Goal: Book appointment/travel/reservation

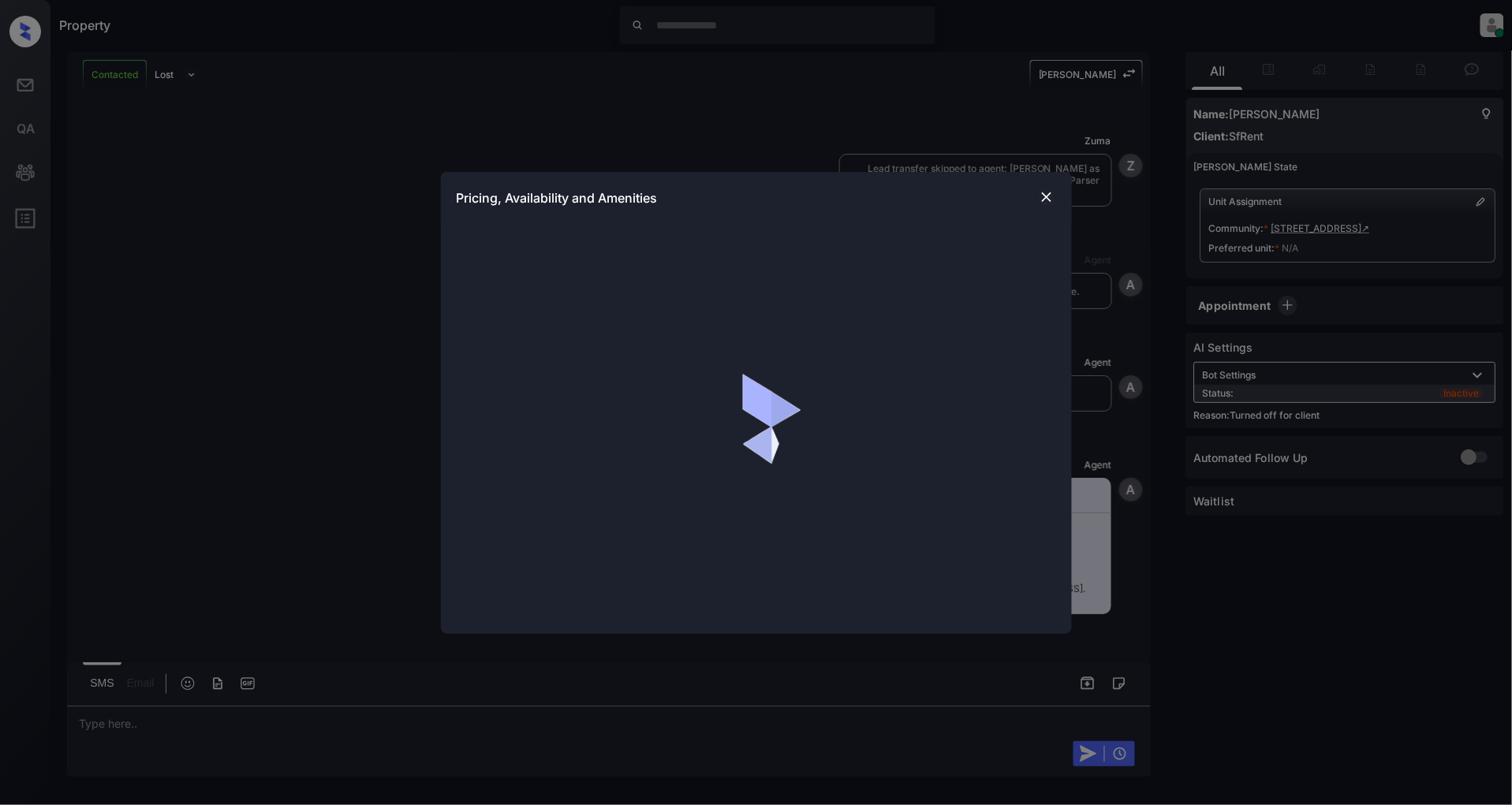
scroll to position [3933, 0]
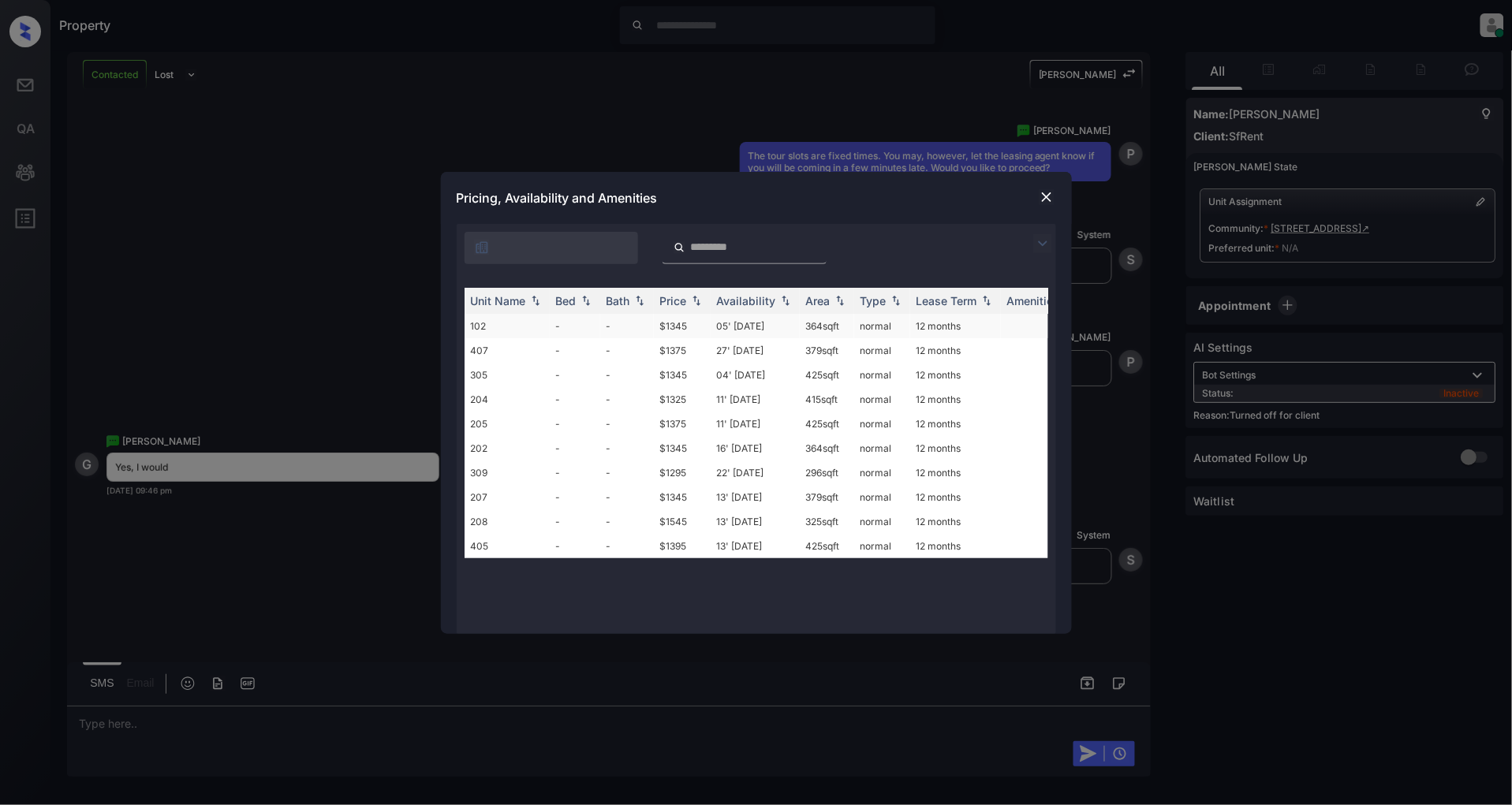
click at [589, 325] on td "-" at bounding box center [575, 325] width 51 height 24
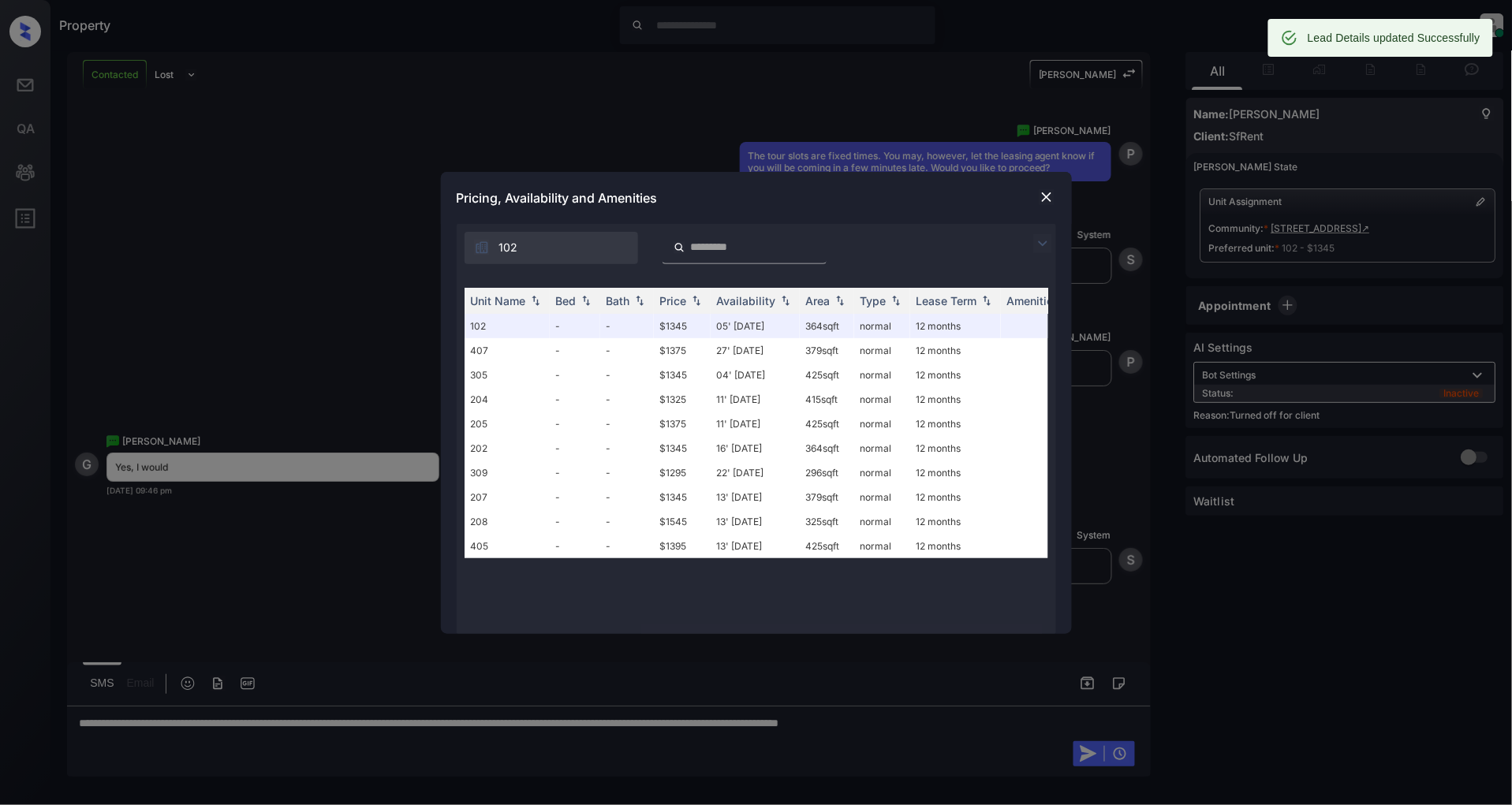
click at [1039, 195] on img at bounding box center [1046, 197] width 16 height 16
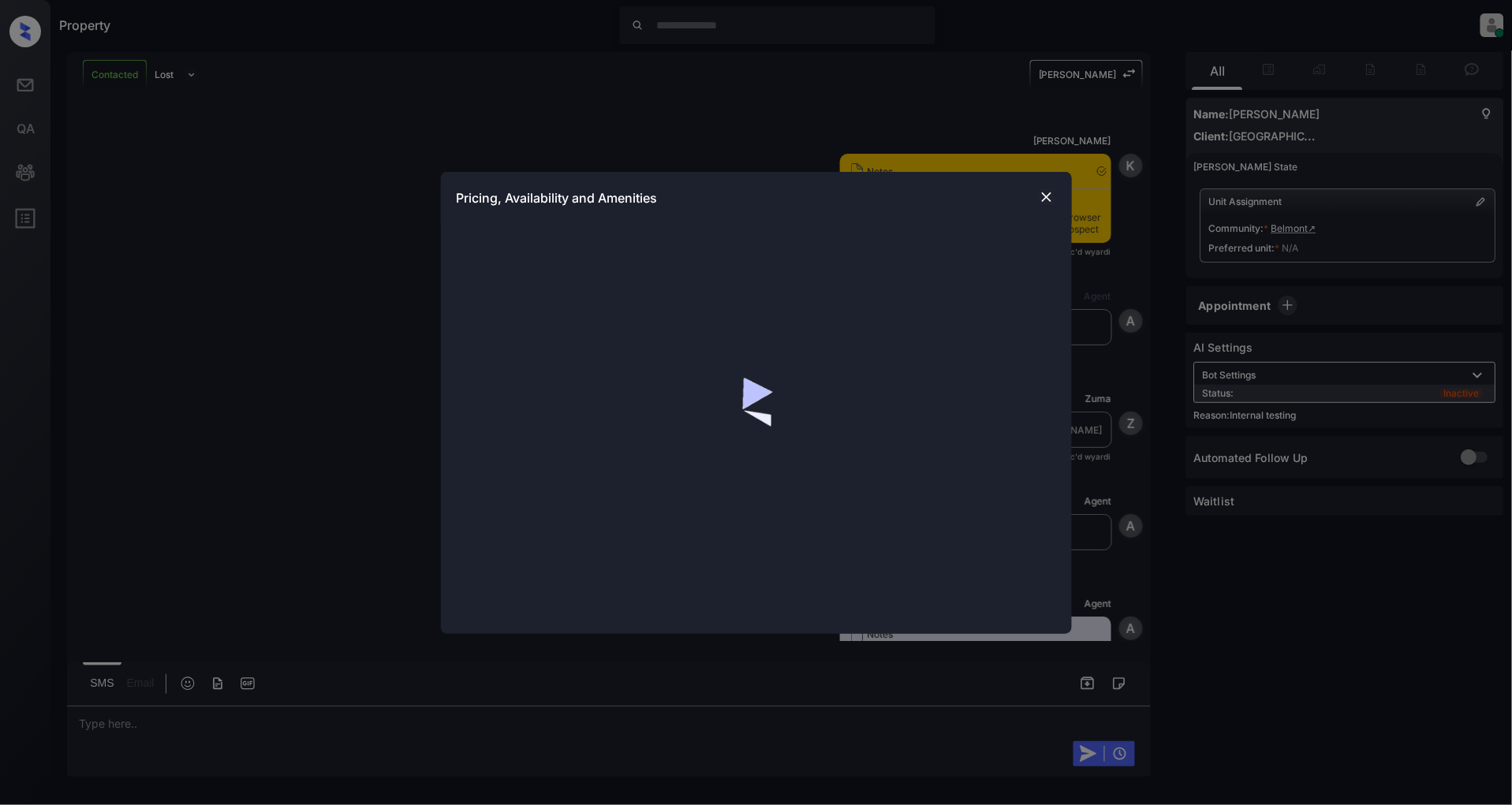
scroll to position [3273, 0]
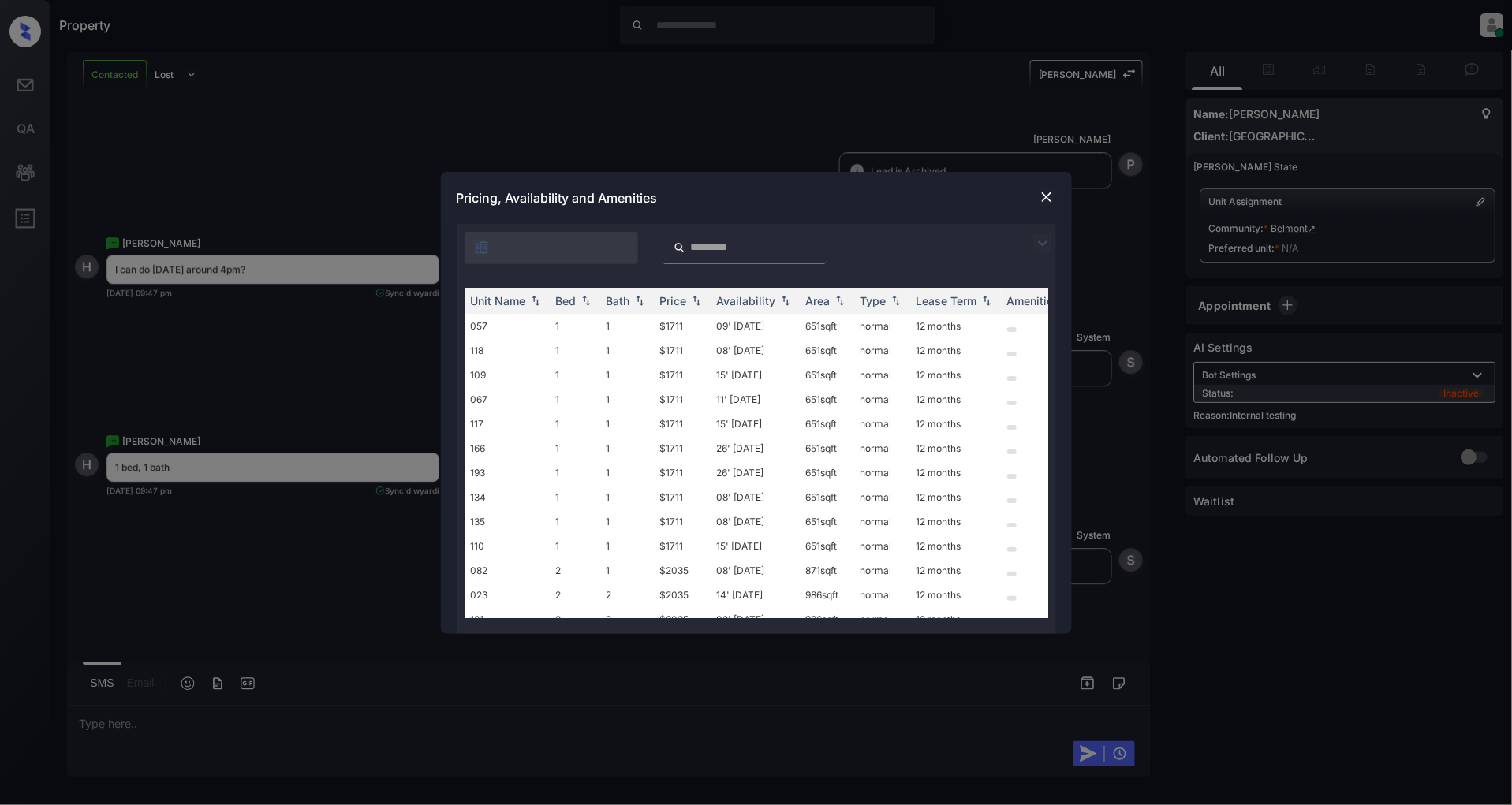
click at [1047, 189] on img at bounding box center [1046, 197] width 16 height 16
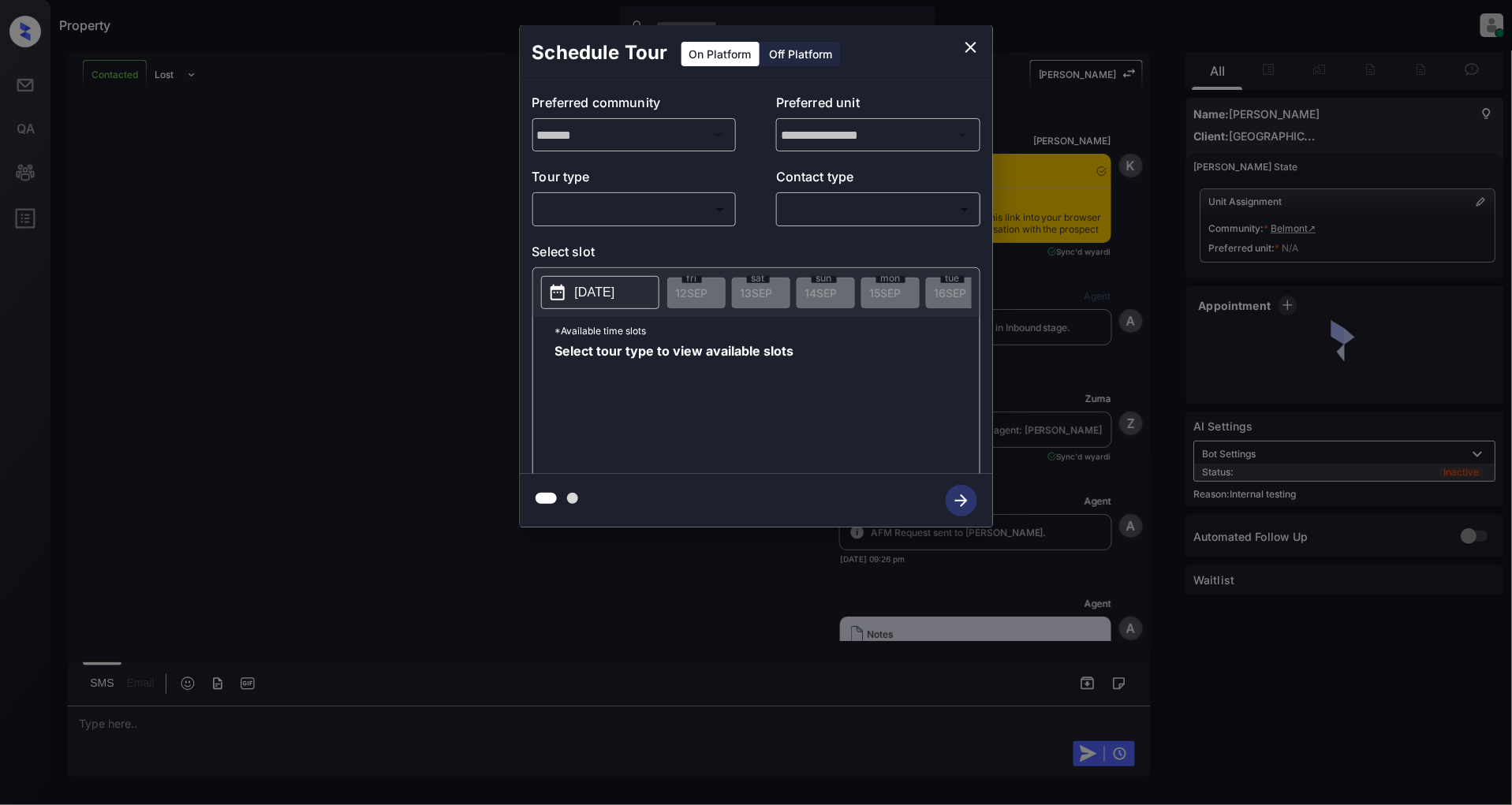
scroll to position [3273, 0]
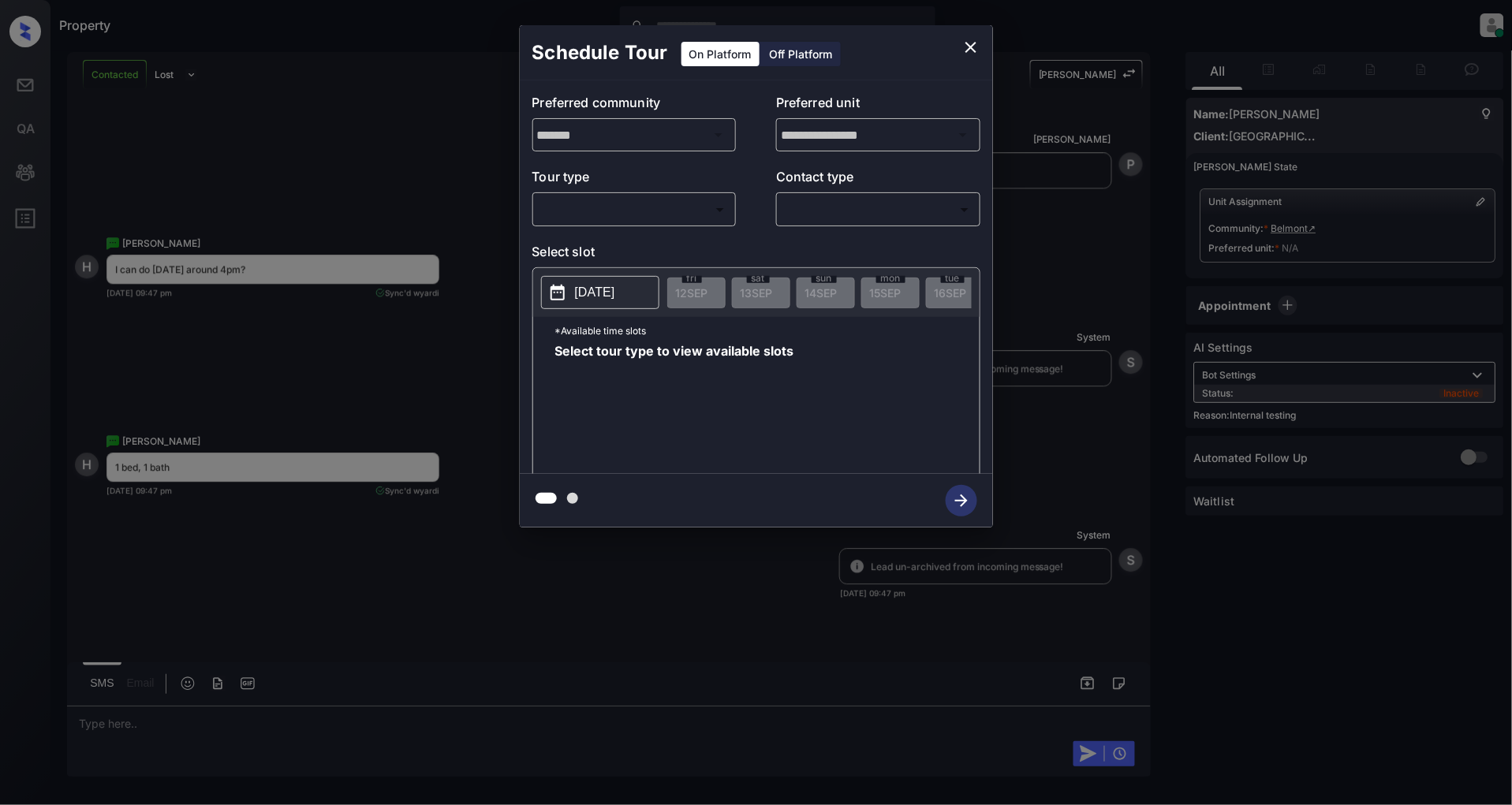
click at [547, 209] on body "Property [PERSON_NAME] Online Set yourself offline Set yourself on break Profil…" at bounding box center [756, 402] width 1512 height 805
click at [611, 240] on li "In Person" at bounding box center [634, 245] width 194 height 28
type input "********"
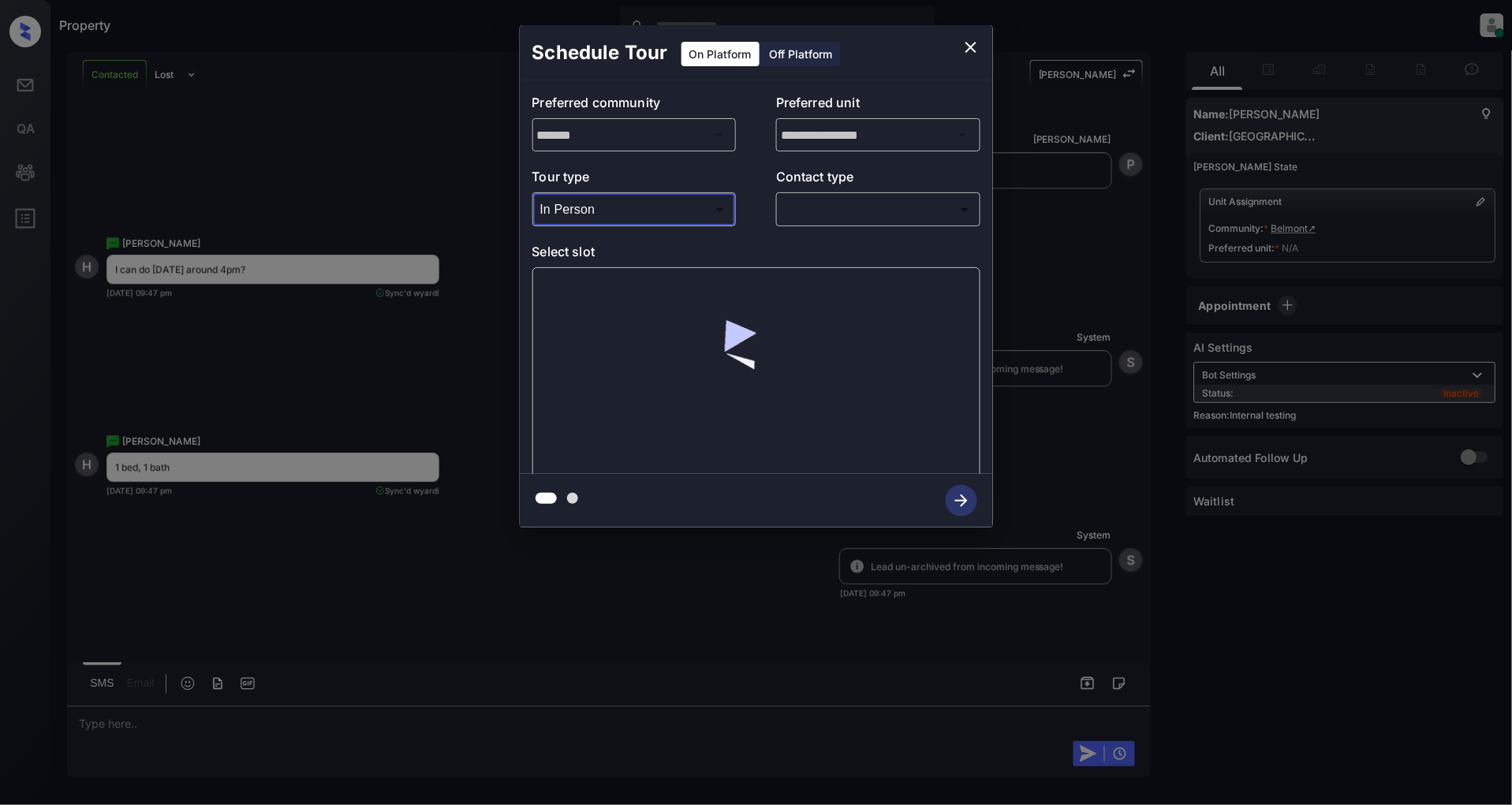
click at [822, 214] on body "Property Patrick Deasis Online Set yourself offline Set yourself on break Profi…" at bounding box center [756, 402] width 1512 height 805
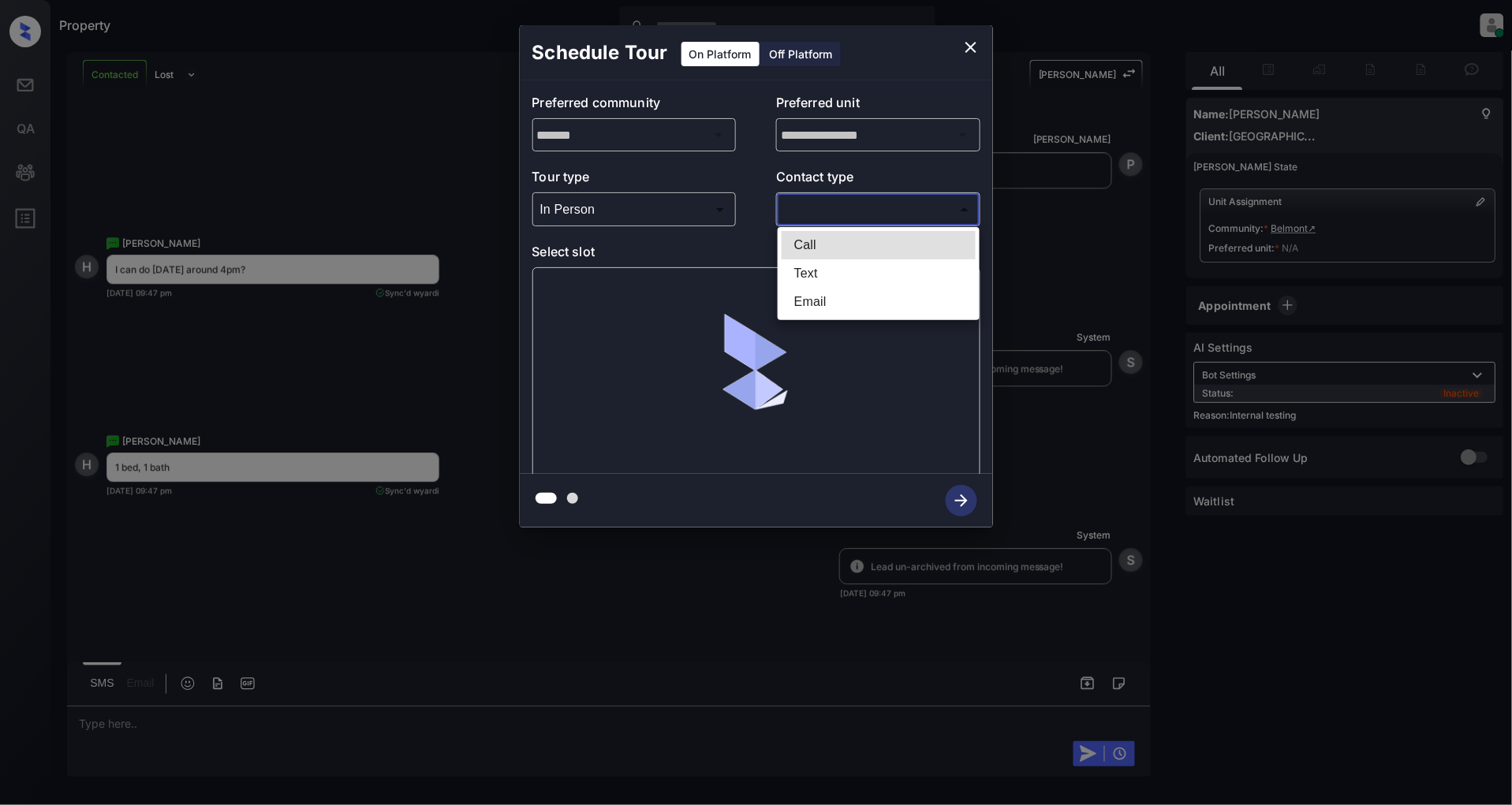
click at [839, 270] on li "Text" at bounding box center [879, 274] width 194 height 28
type input "****"
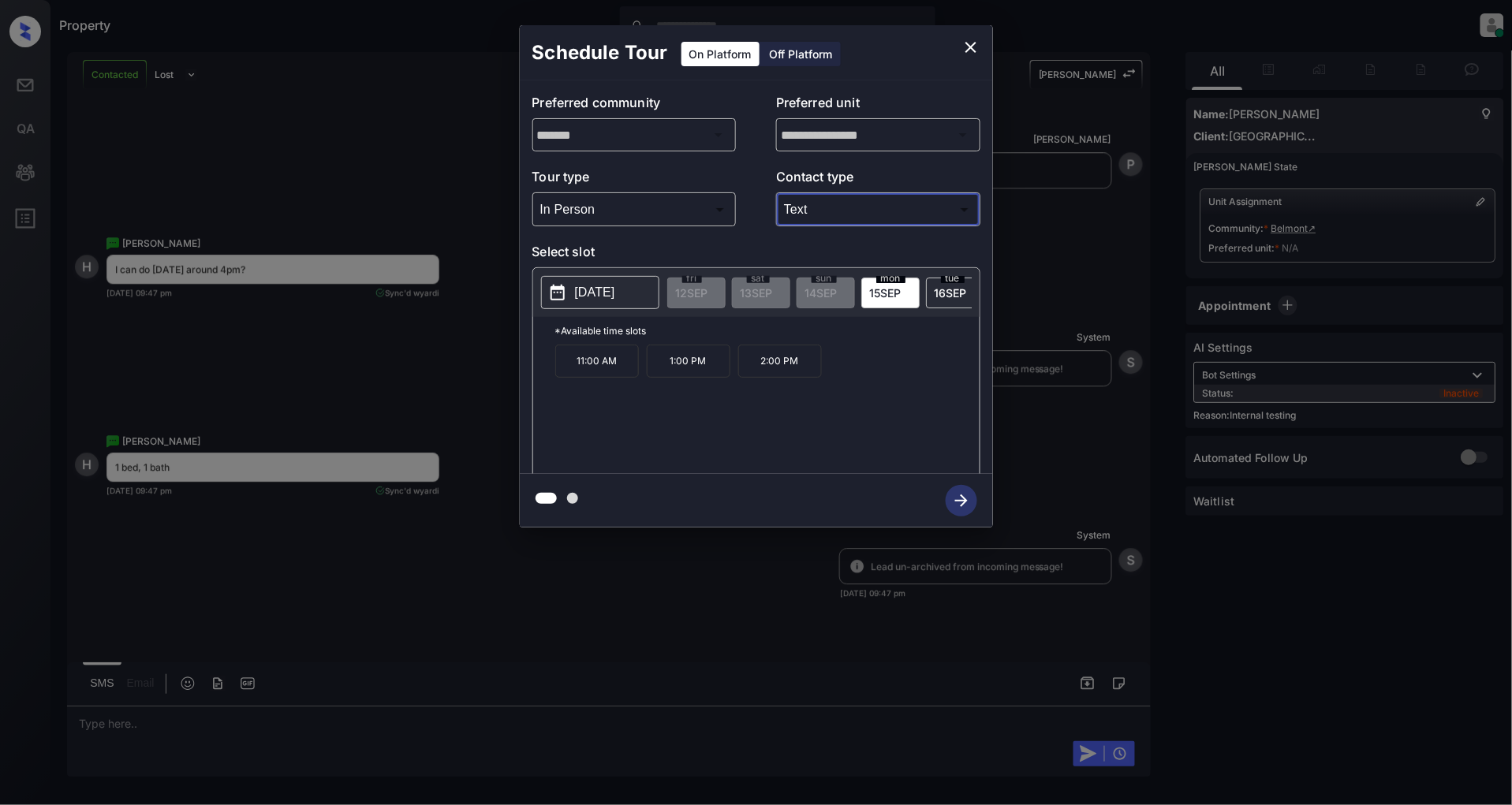
click at [615, 287] on p "[DATE]" at bounding box center [595, 292] width 40 height 19
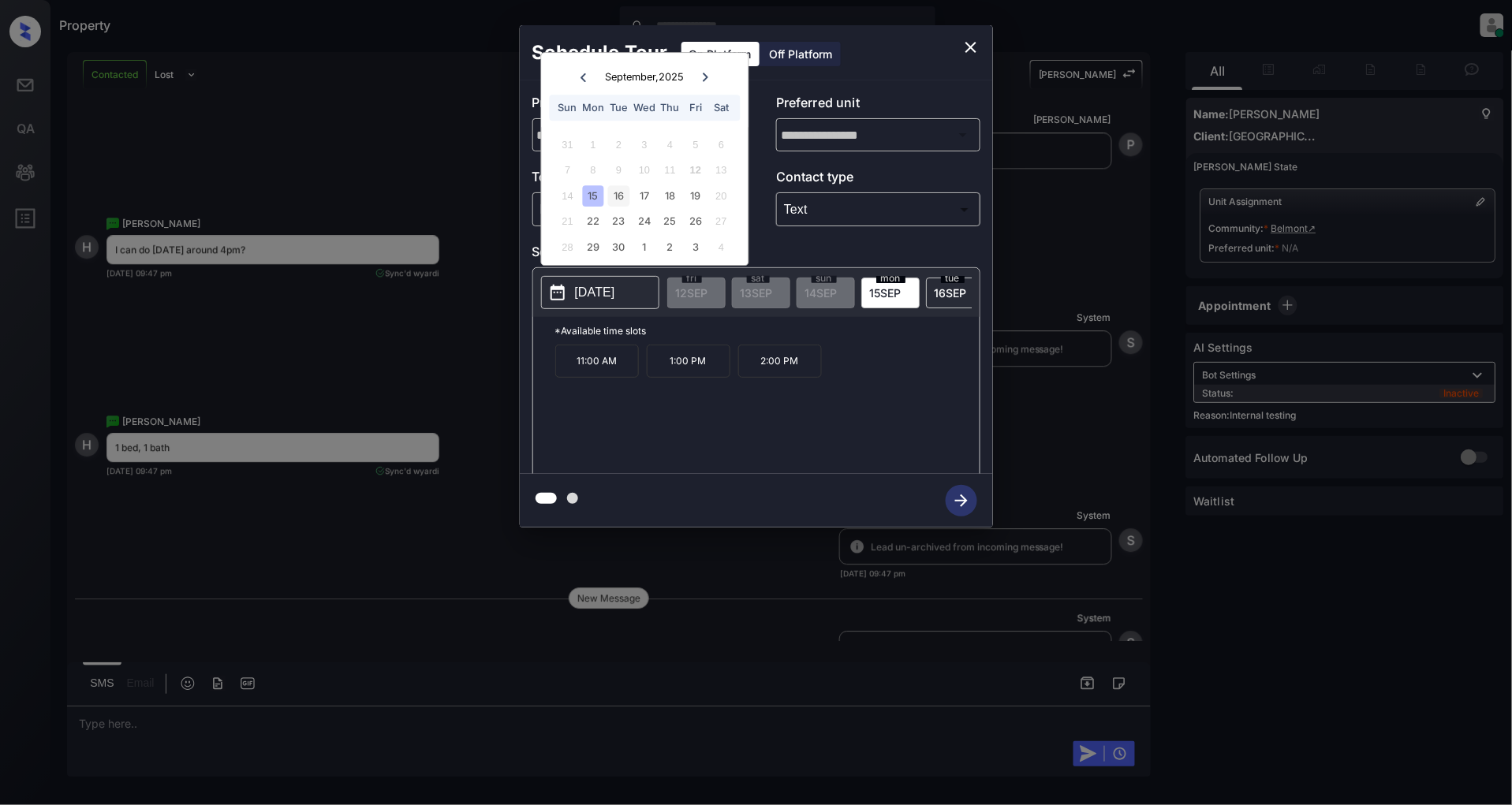
click at [616, 194] on div "16" at bounding box center [619, 196] width 22 height 22
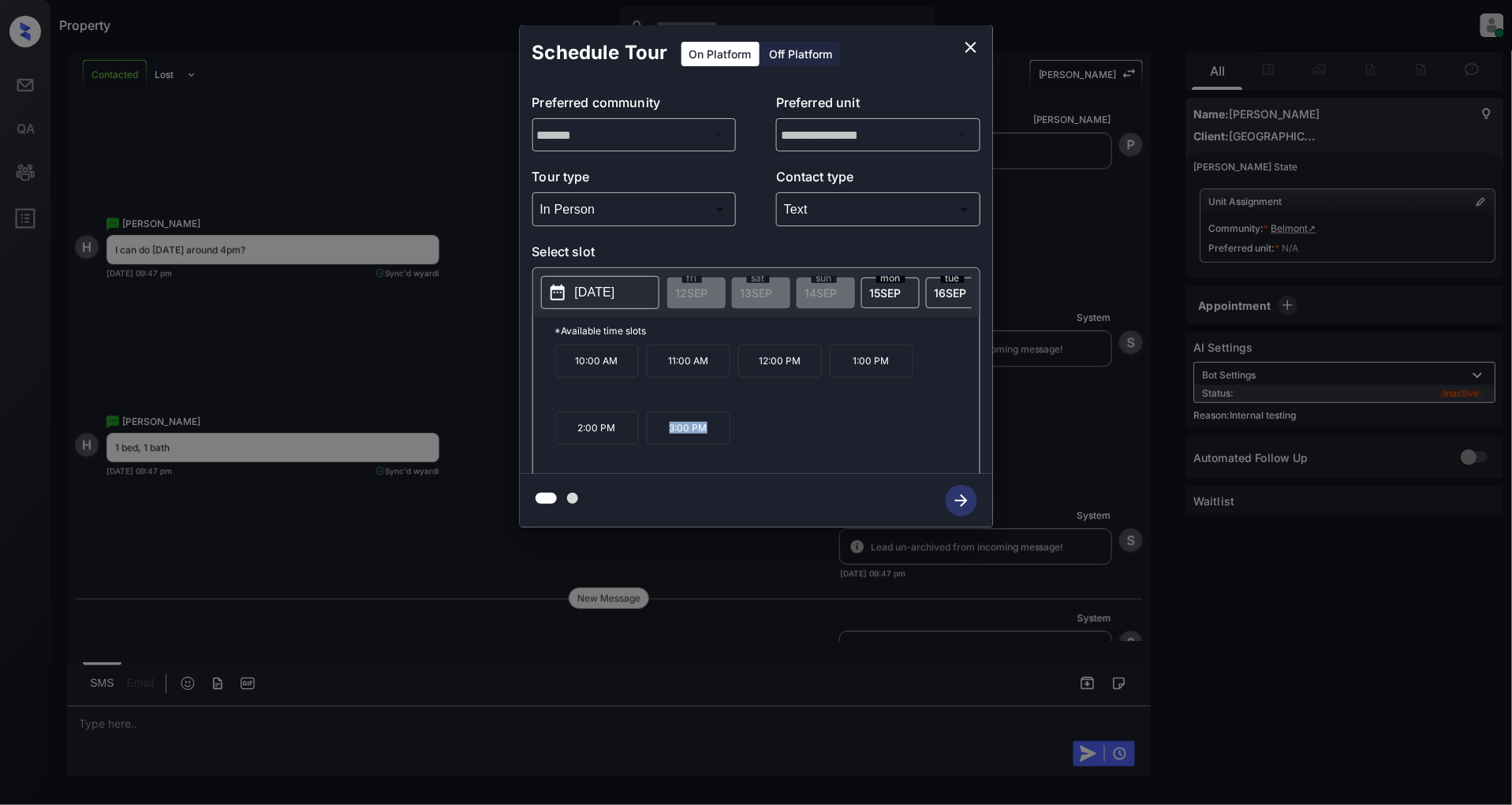
drag, startPoint x: 708, startPoint y: 430, endPoint x: 667, endPoint y: 431, distance: 41.0
click at [667, 431] on p "3:00 PM" at bounding box center [688, 428] width 83 height 33
copy p "3:00 PM"
click at [971, 46] on icon "close" at bounding box center [970, 47] width 11 height 11
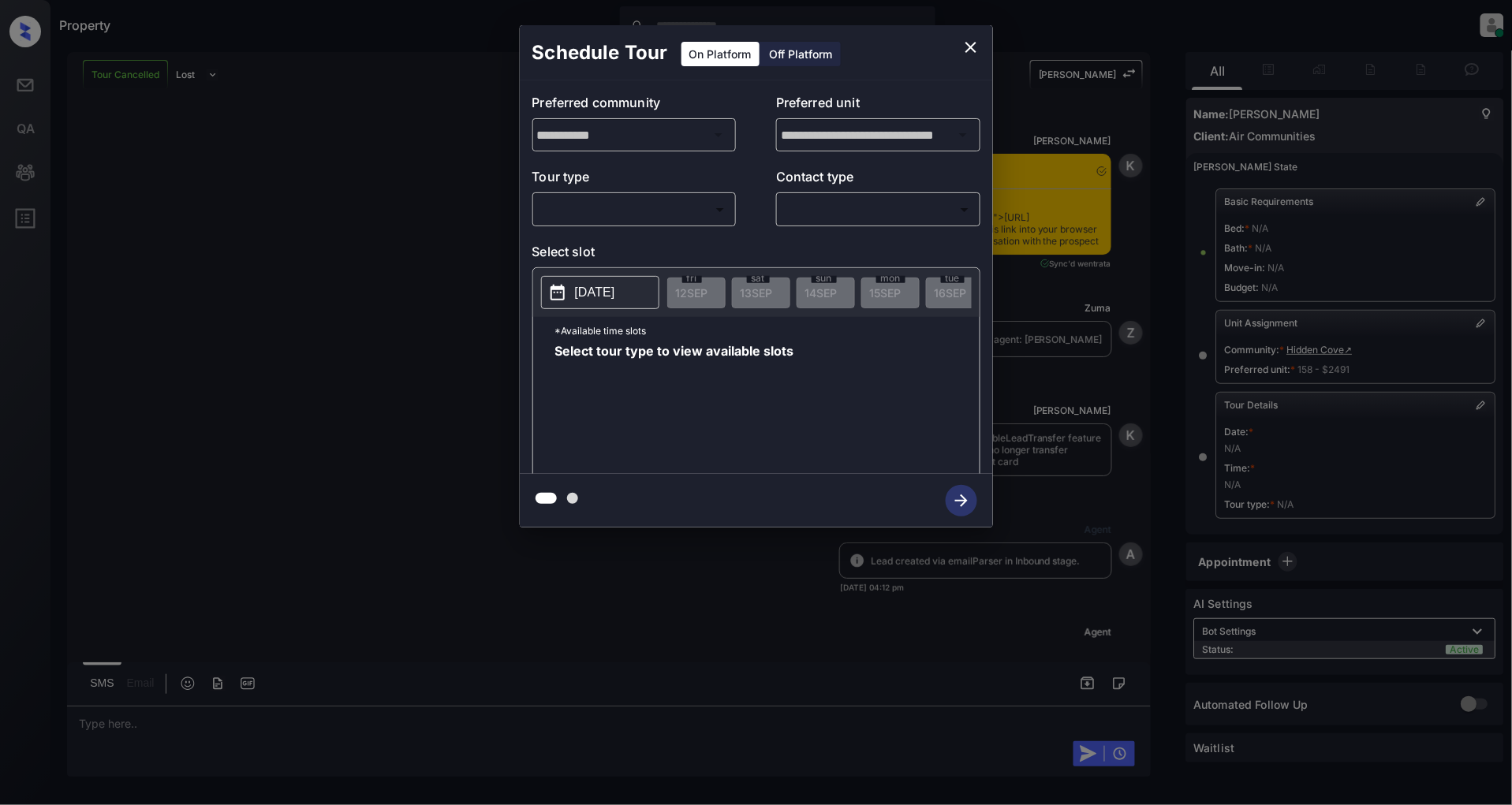
scroll to position [7611, 0]
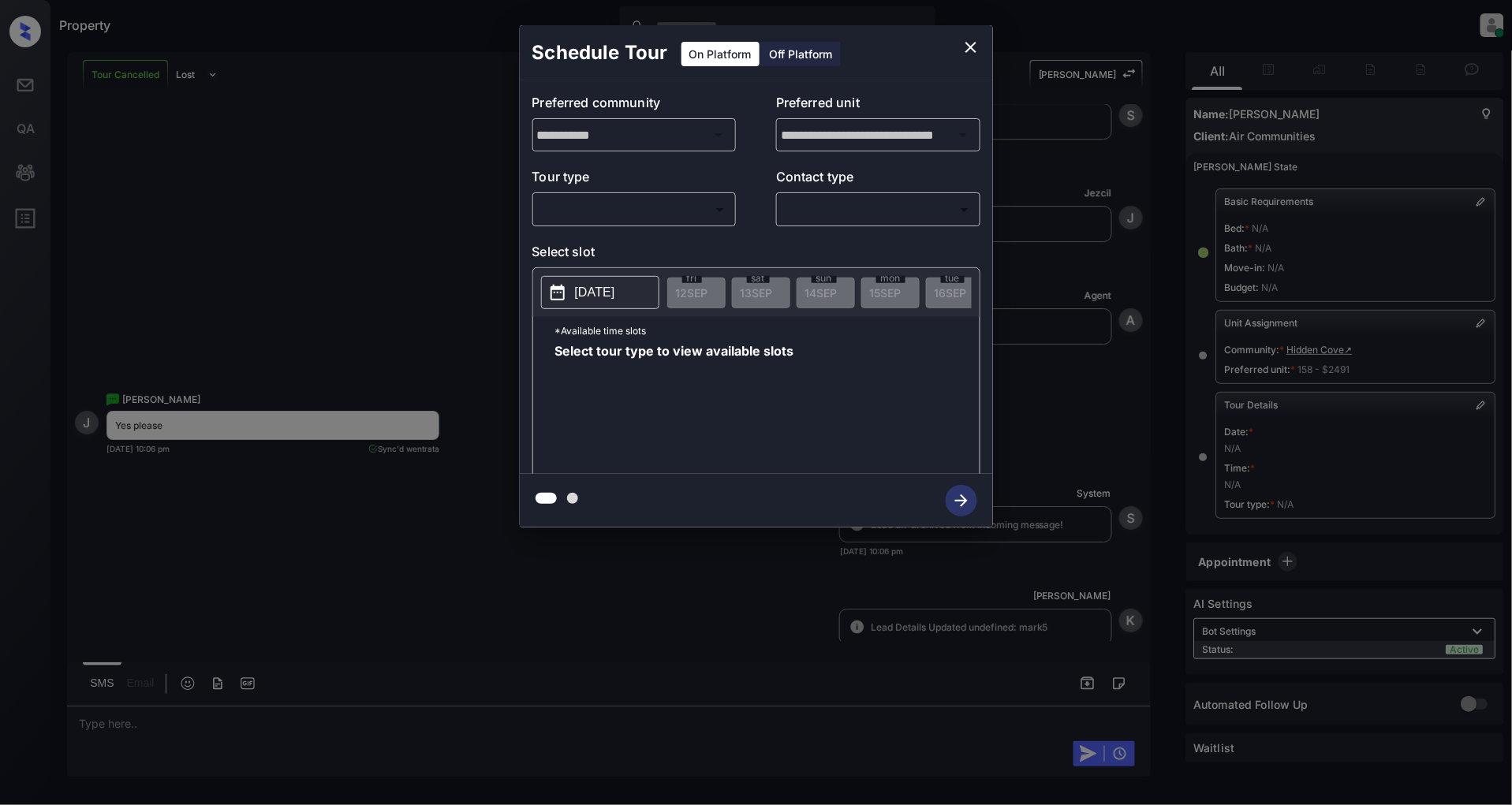
click at [605, 215] on body "Property [PERSON_NAME] Online Set yourself offline Set yourself on break Profil…" at bounding box center [756, 402] width 1512 height 805
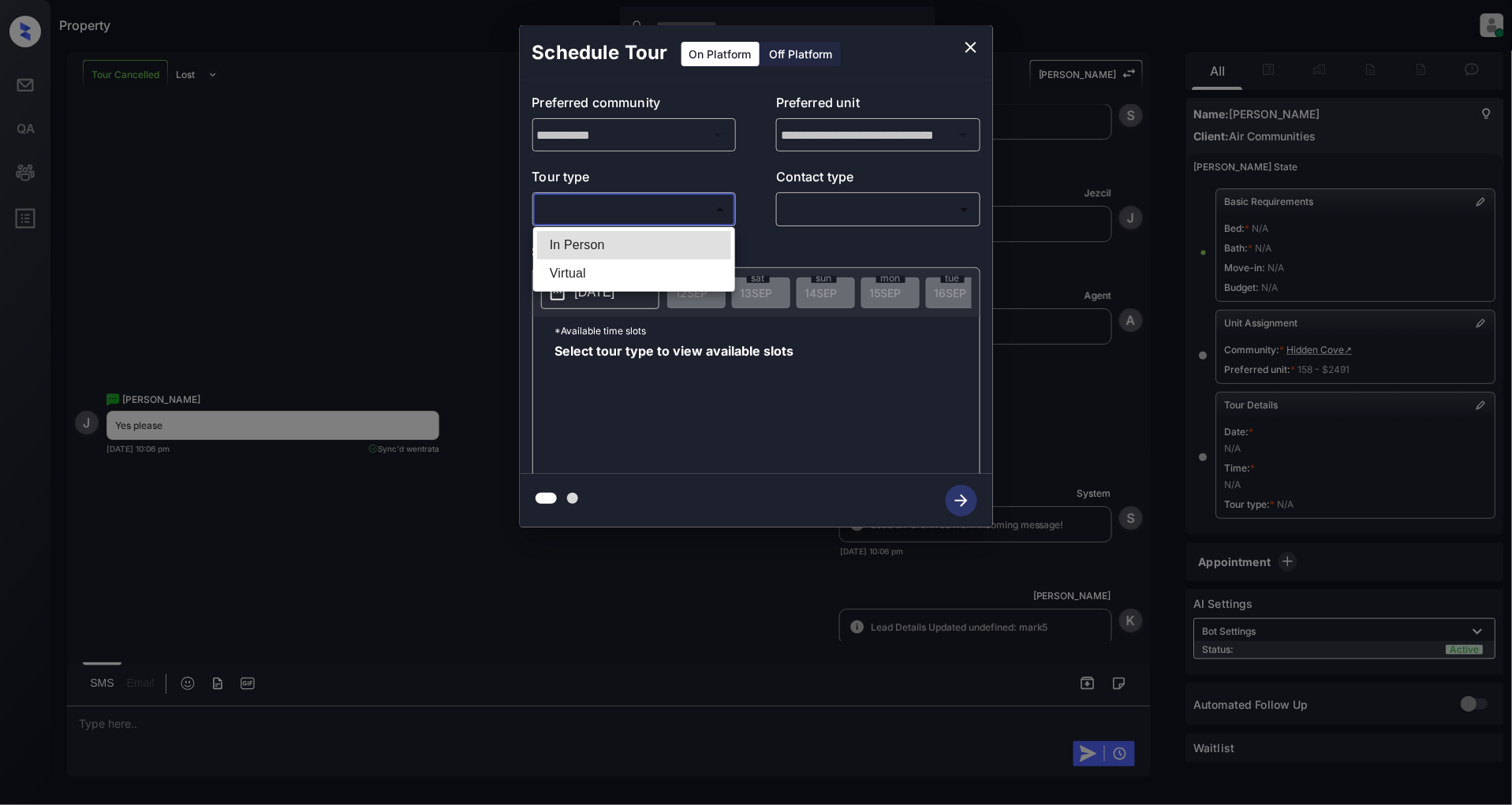
click at [595, 249] on li "In Person" at bounding box center [634, 245] width 194 height 28
type input "********"
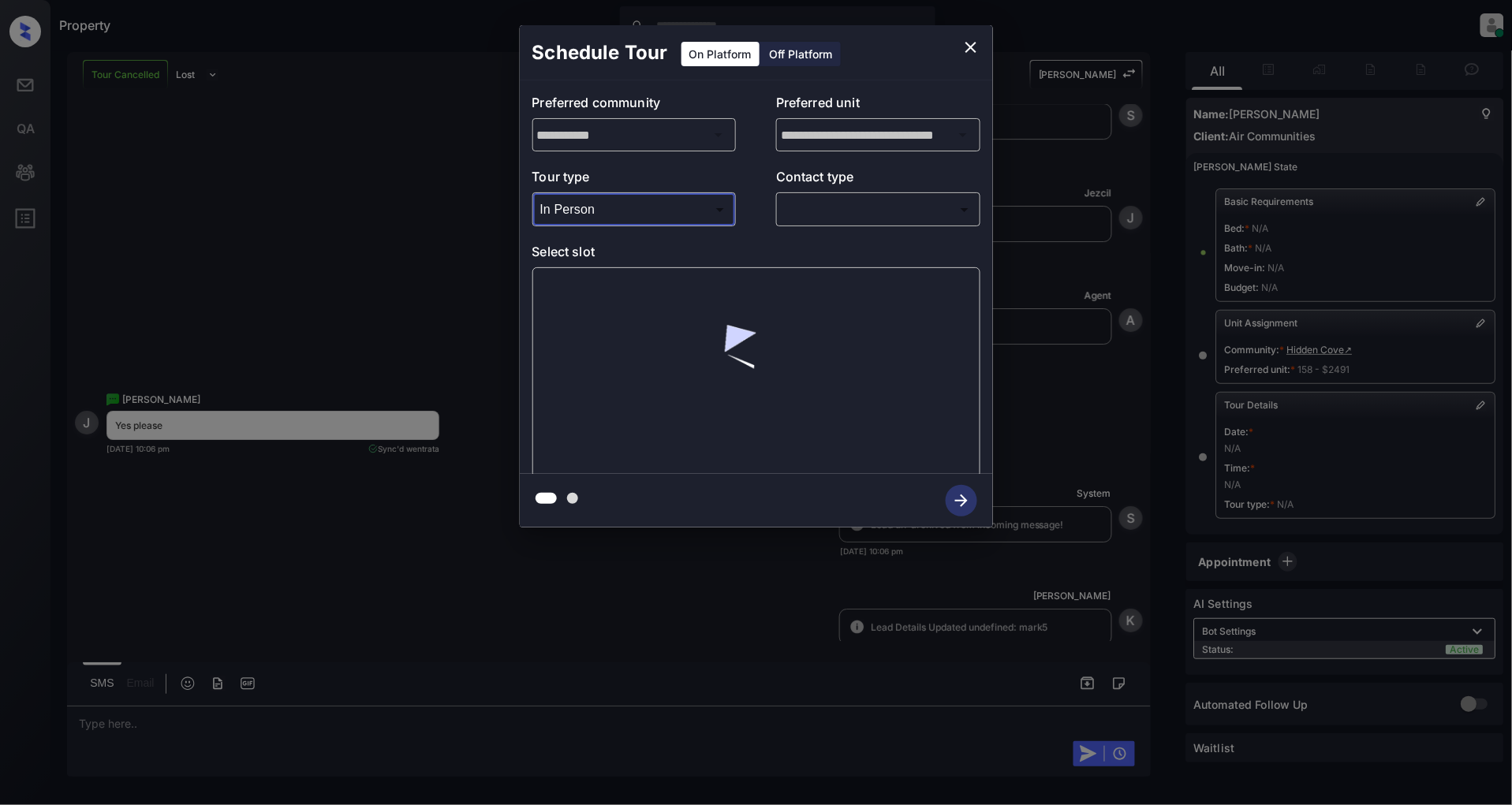
click at [834, 214] on body "Property [PERSON_NAME] Online Set yourself offline Set yourself on break Profil…" at bounding box center [756, 402] width 1512 height 805
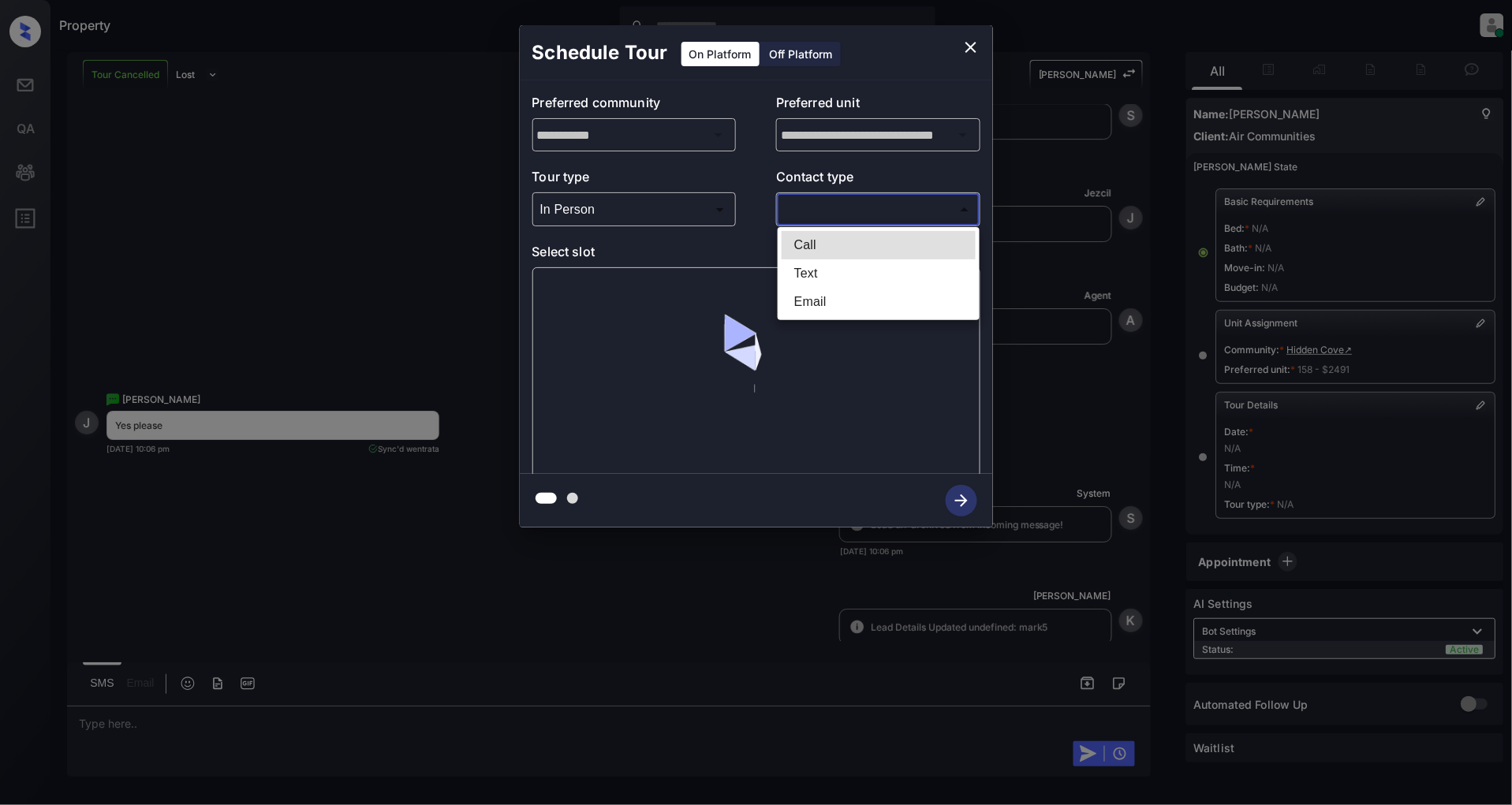
click at [839, 281] on li "Text" at bounding box center [879, 274] width 194 height 28
type input "****"
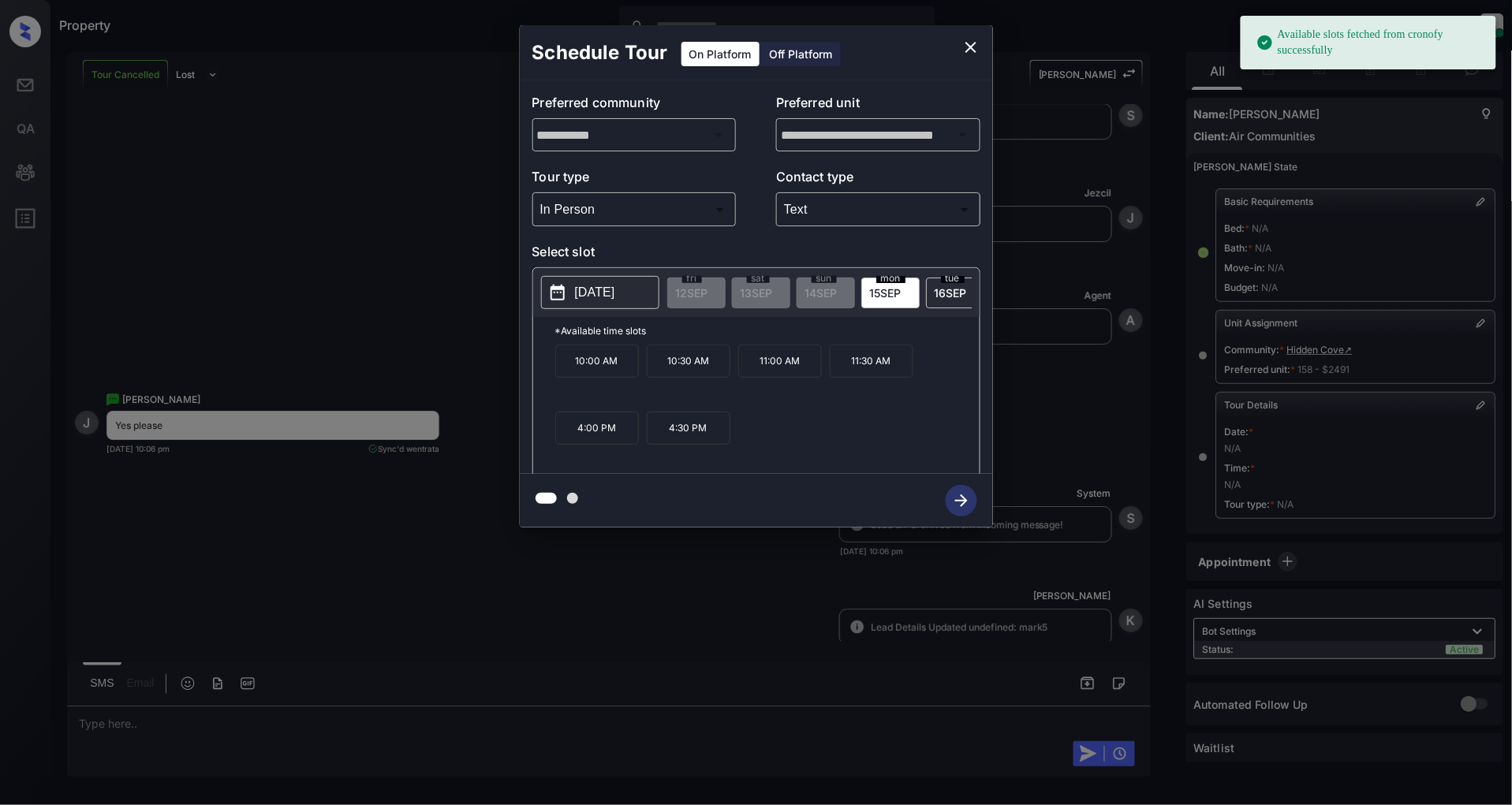
click at [945, 289] on span "[DATE]" at bounding box center [950, 293] width 33 height 13
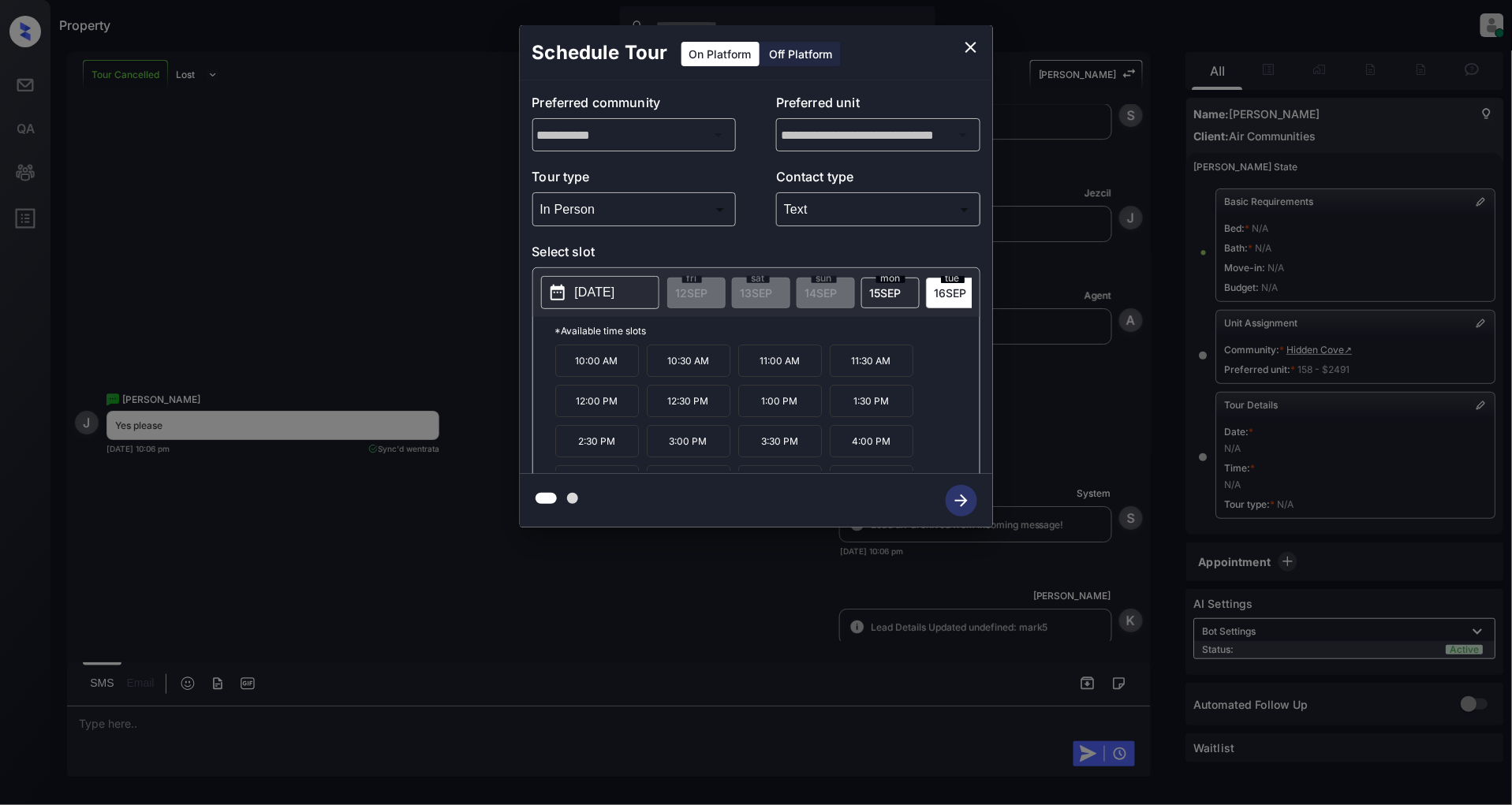
scroll to position [67, 0]
click at [578, 425] on p "4:30 PM" at bounding box center [597, 414] width 83 height 33
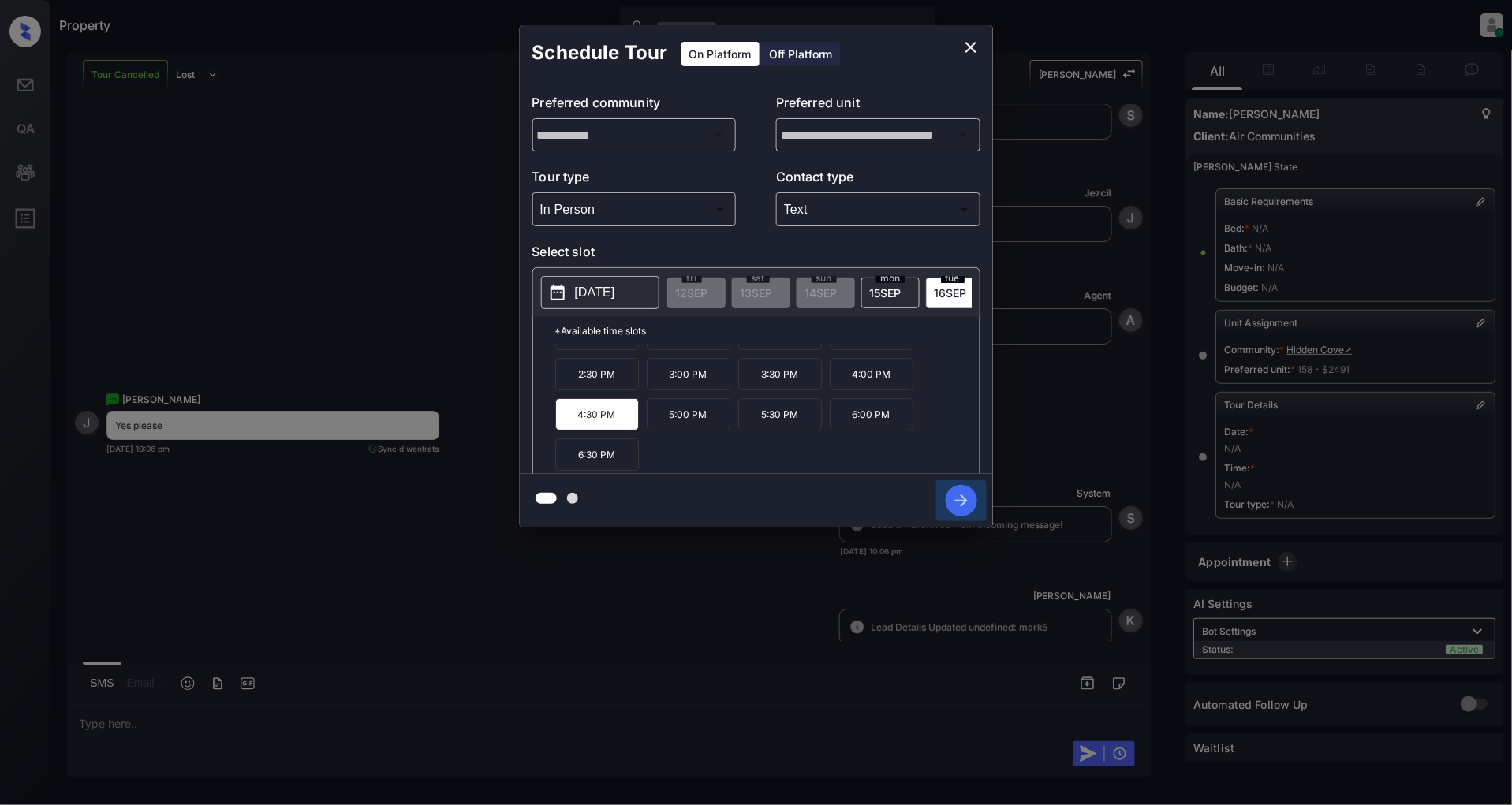
click at [962, 511] on icon "button" at bounding box center [961, 501] width 32 height 32
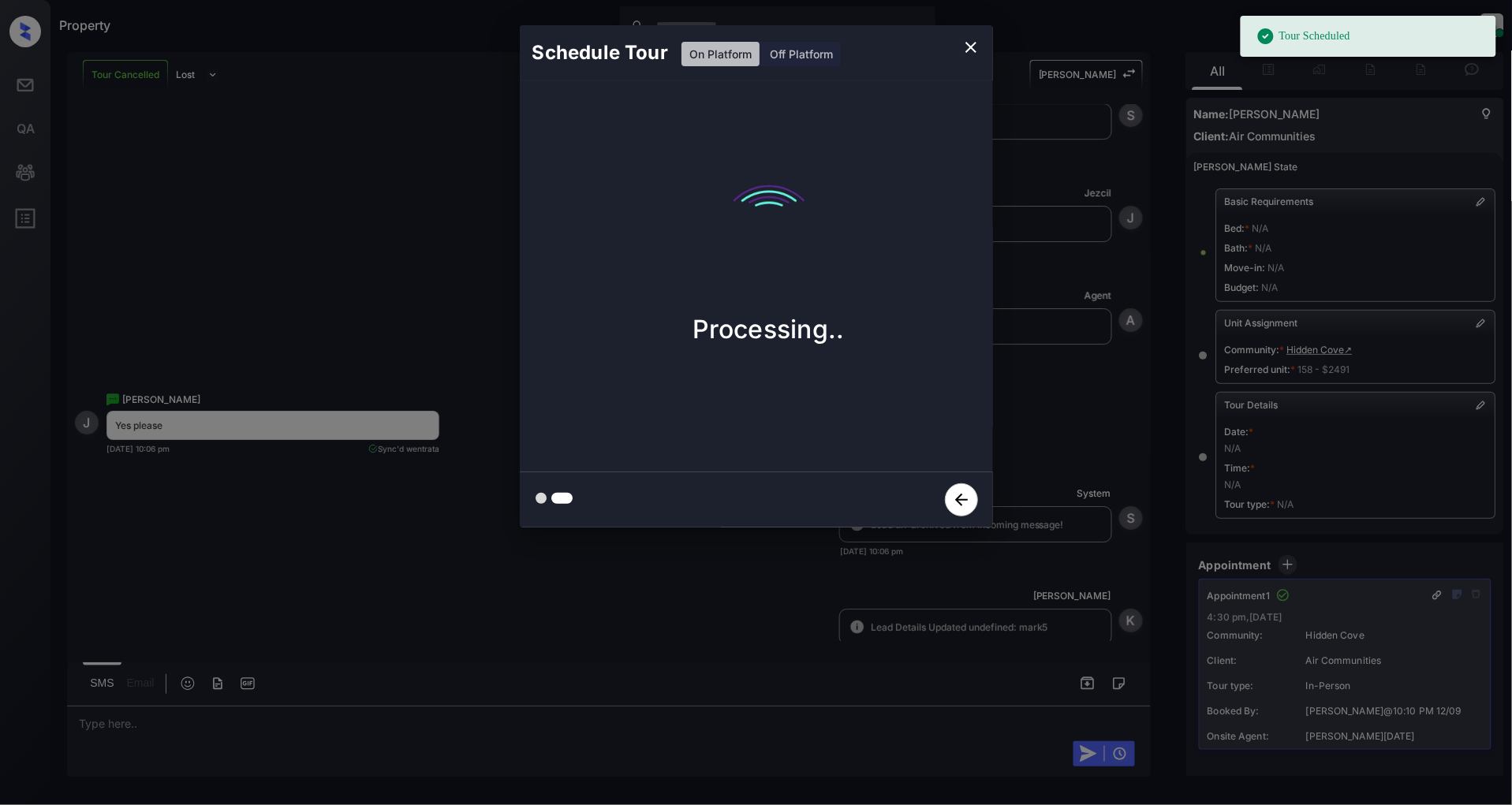
click at [979, 44] on icon "close" at bounding box center [970, 47] width 19 height 19
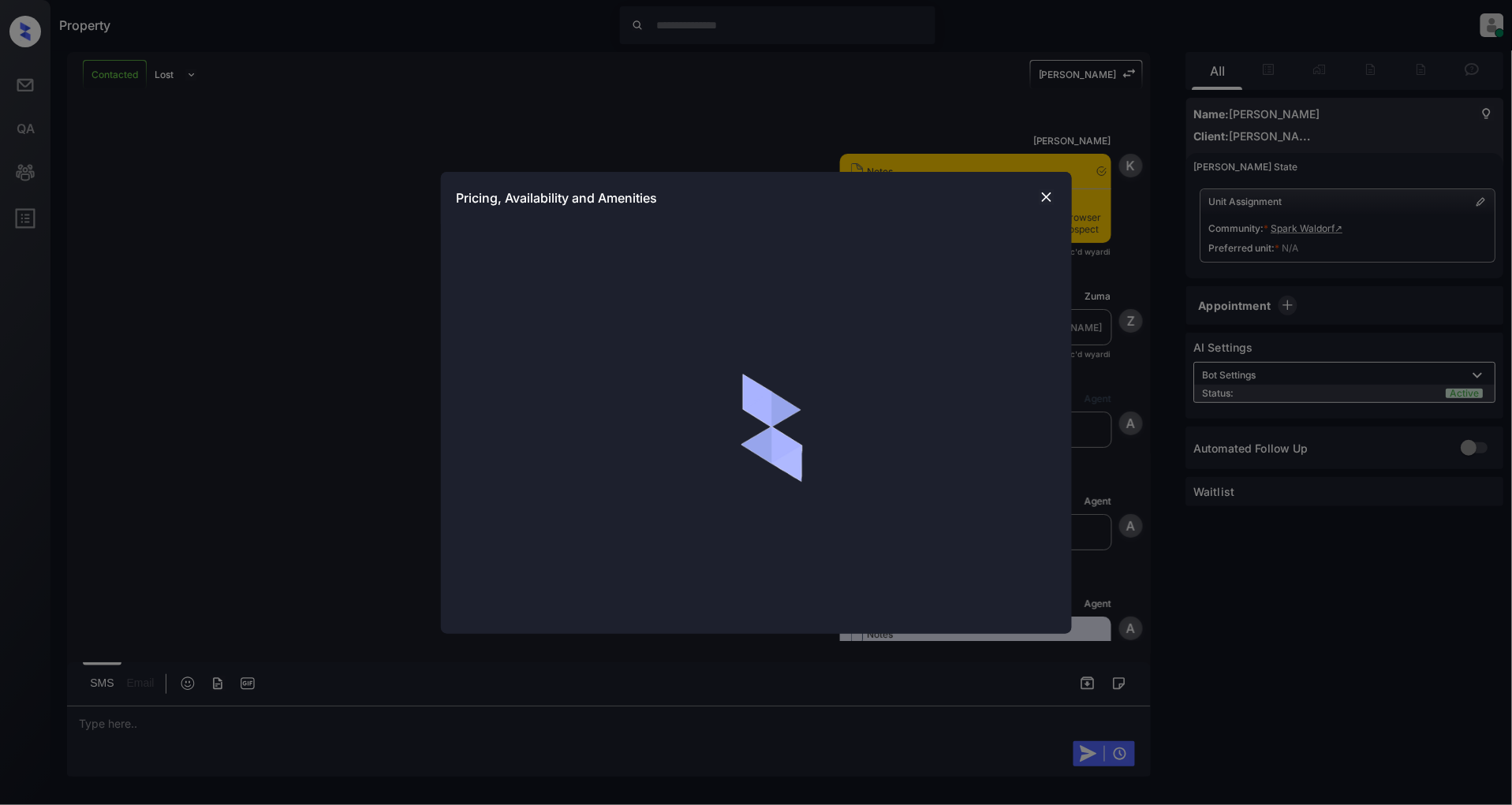
scroll to position [1372, 0]
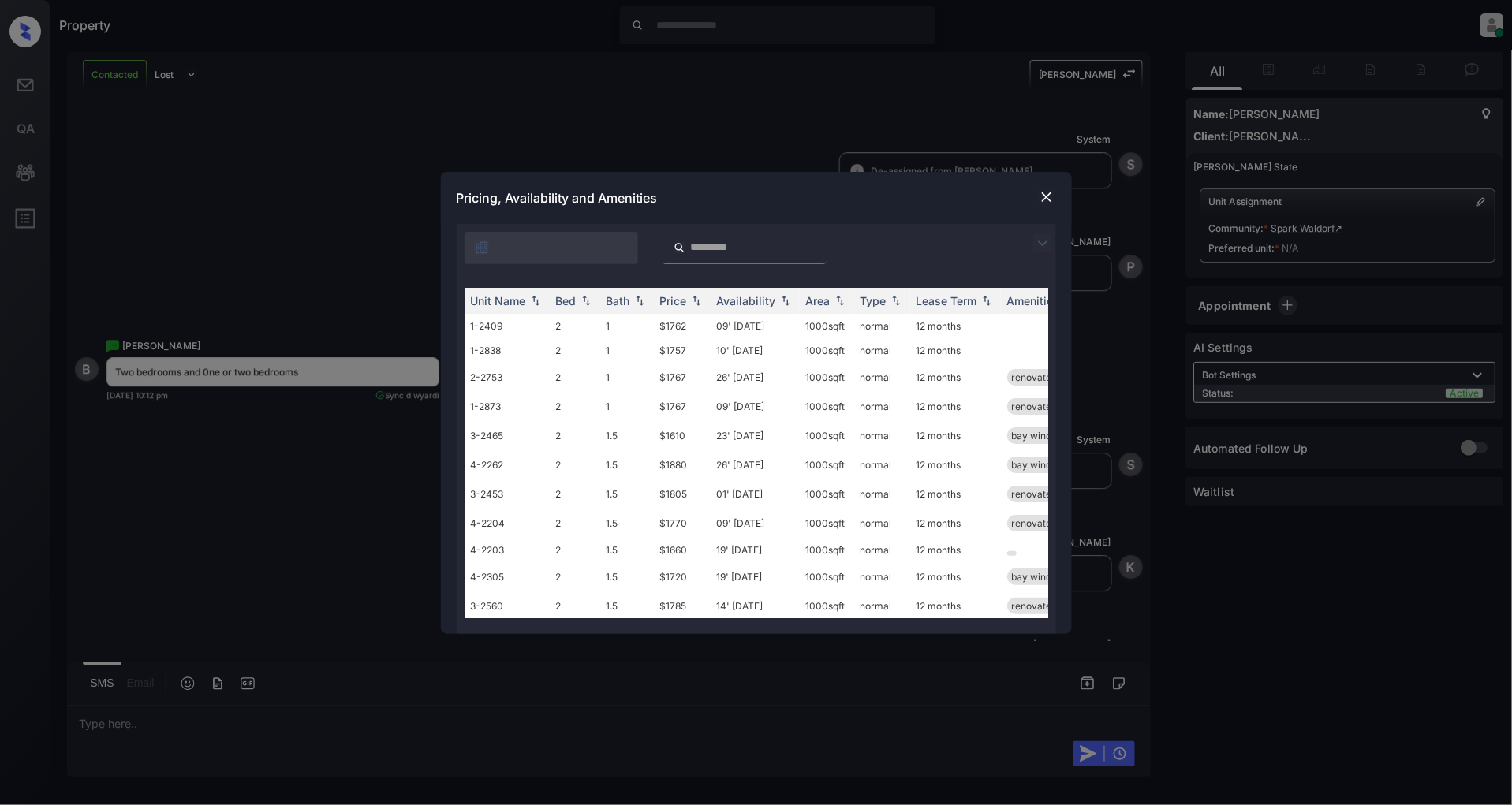
click at [1035, 239] on img at bounding box center [1042, 244] width 19 height 19
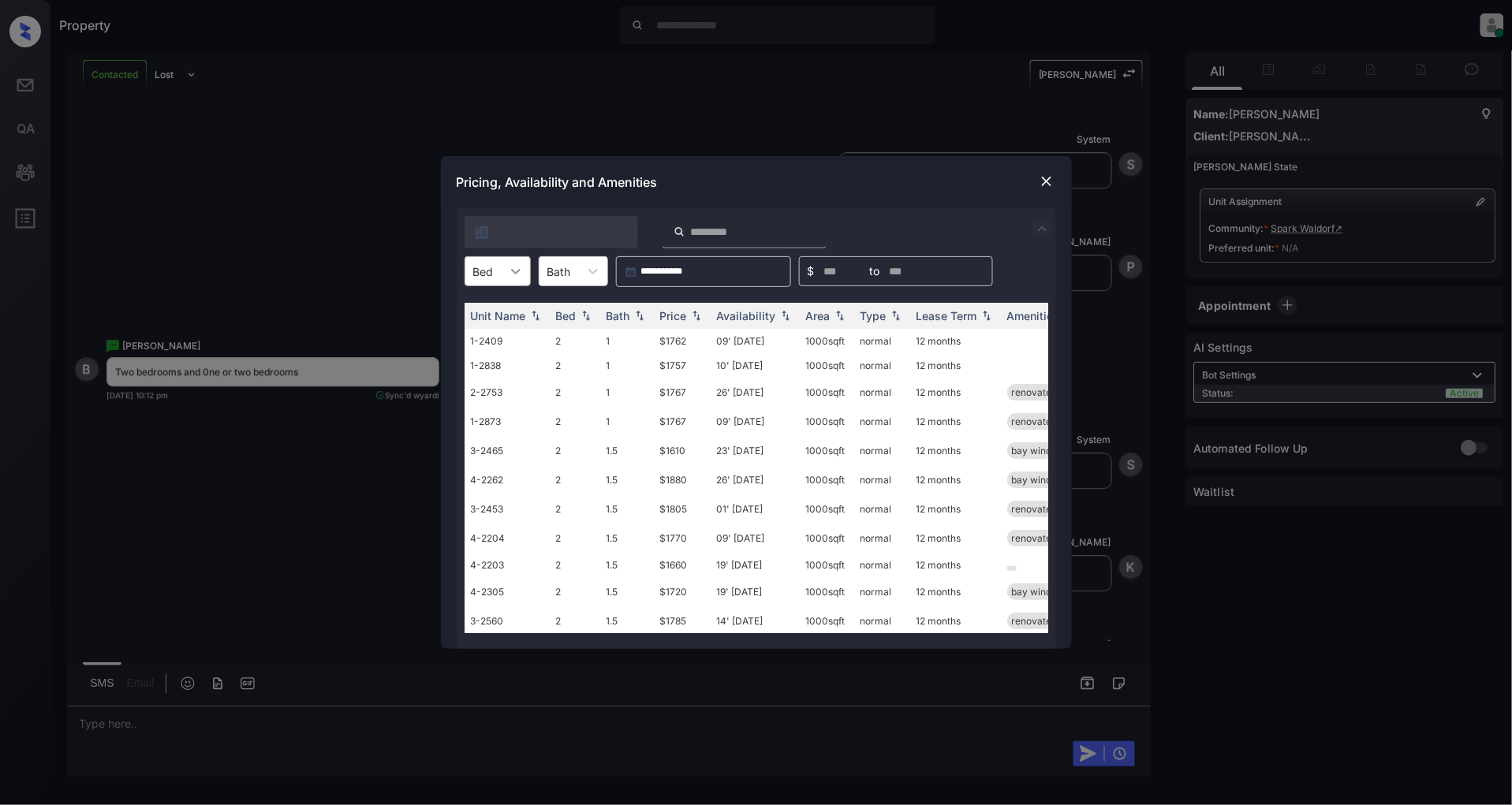
click at [508, 274] on icon at bounding box center [516, 271] width 16 height 16
click at [486, 305] on div "2" at bounding box center [497, 310] width 66 height 28
click at [700, 320] on img at bounding box center [696, 315] width 16 height 11
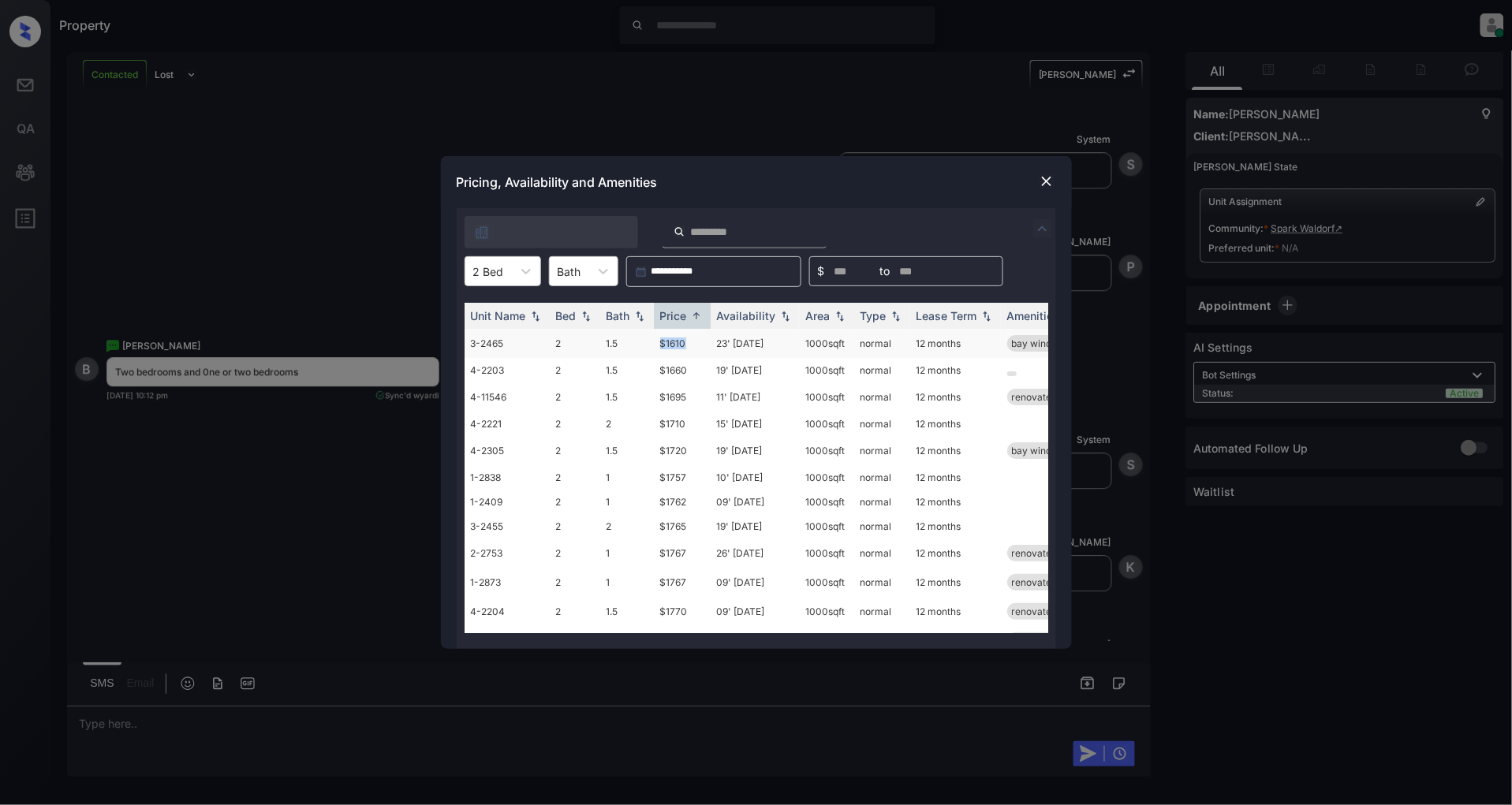
drag, startPoint x: 702, startPoint y: 340, endPoint x: 653, endPoint y: 349, distance: 49.8
click at [654, 349] on td "$1610" at bounding box center [683, 343] width 57 height 29
copy td "$1610"
drag, startPoint x: 696, startPoint y: 419, endPoint x: 642, endPoint y: 420, distance: 54.0
click at [642, 420] on tr "4-2221 2 2 $1710 15' Sep 25 1000 sqft normal 12 months" at bounding box center [877, 423] width 824 height 24
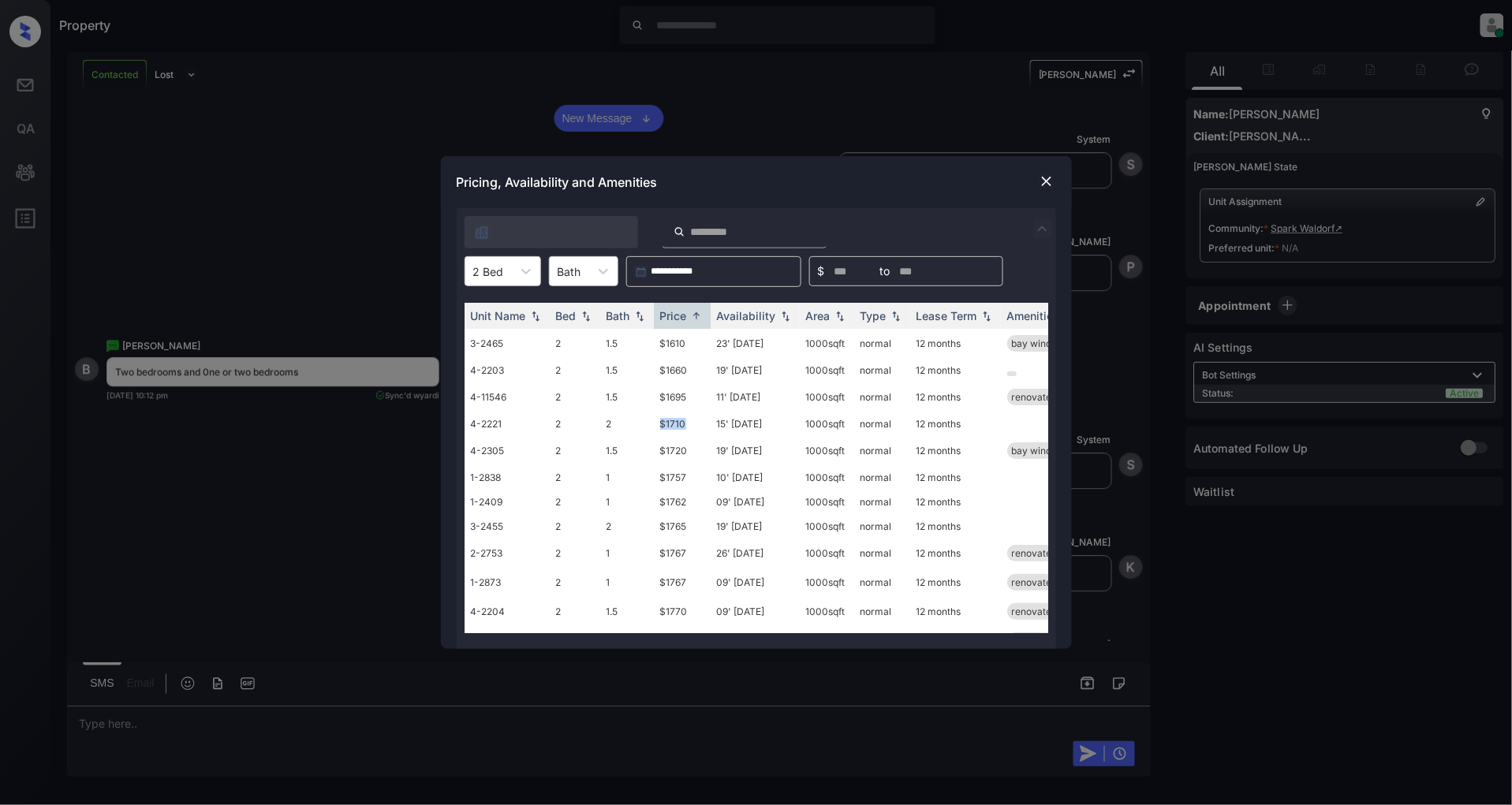
click at [1050, 182] on img at bounding box center [1046, 181] width 16 height 16
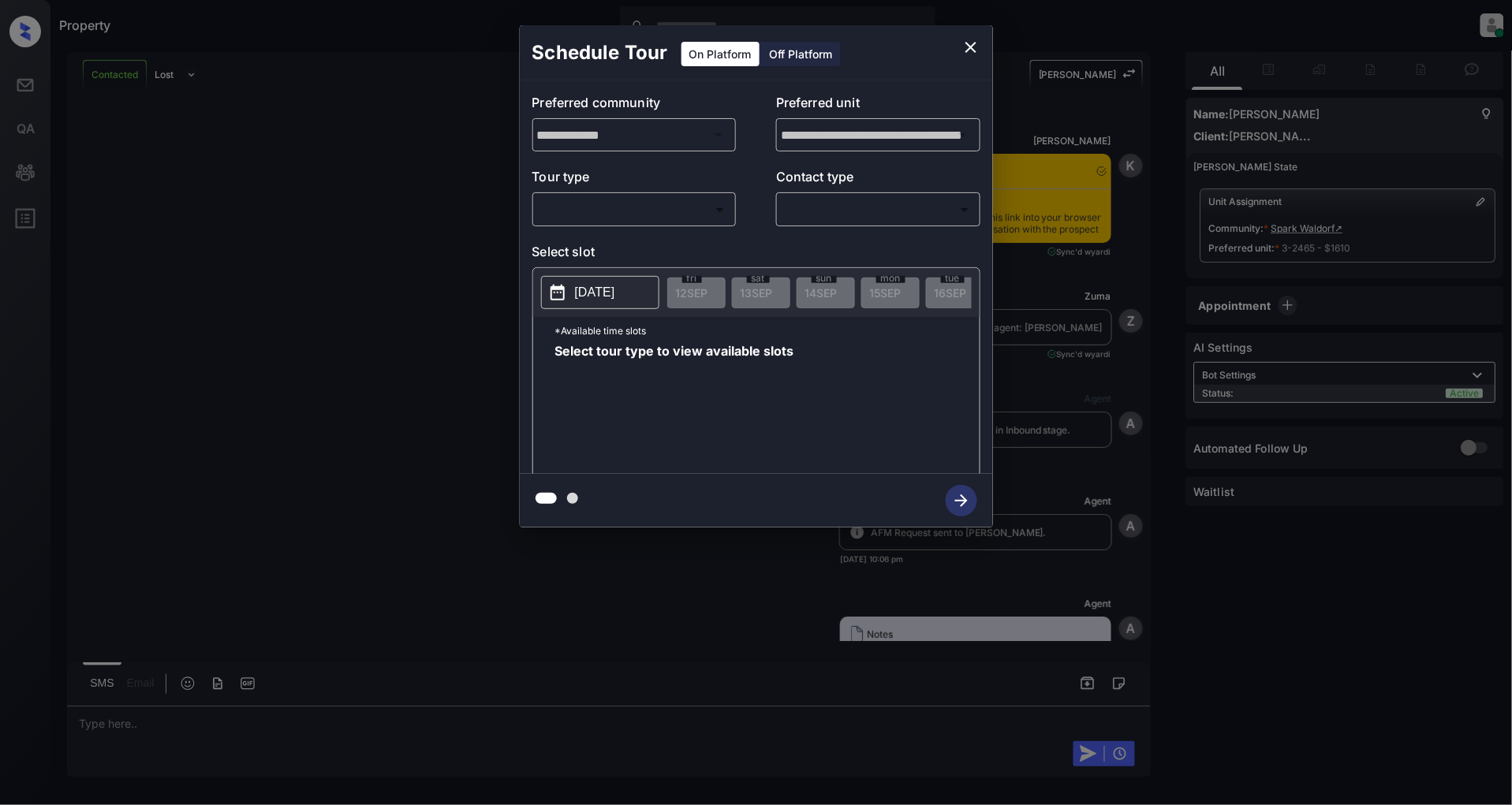
scroll to position [2715, 0]
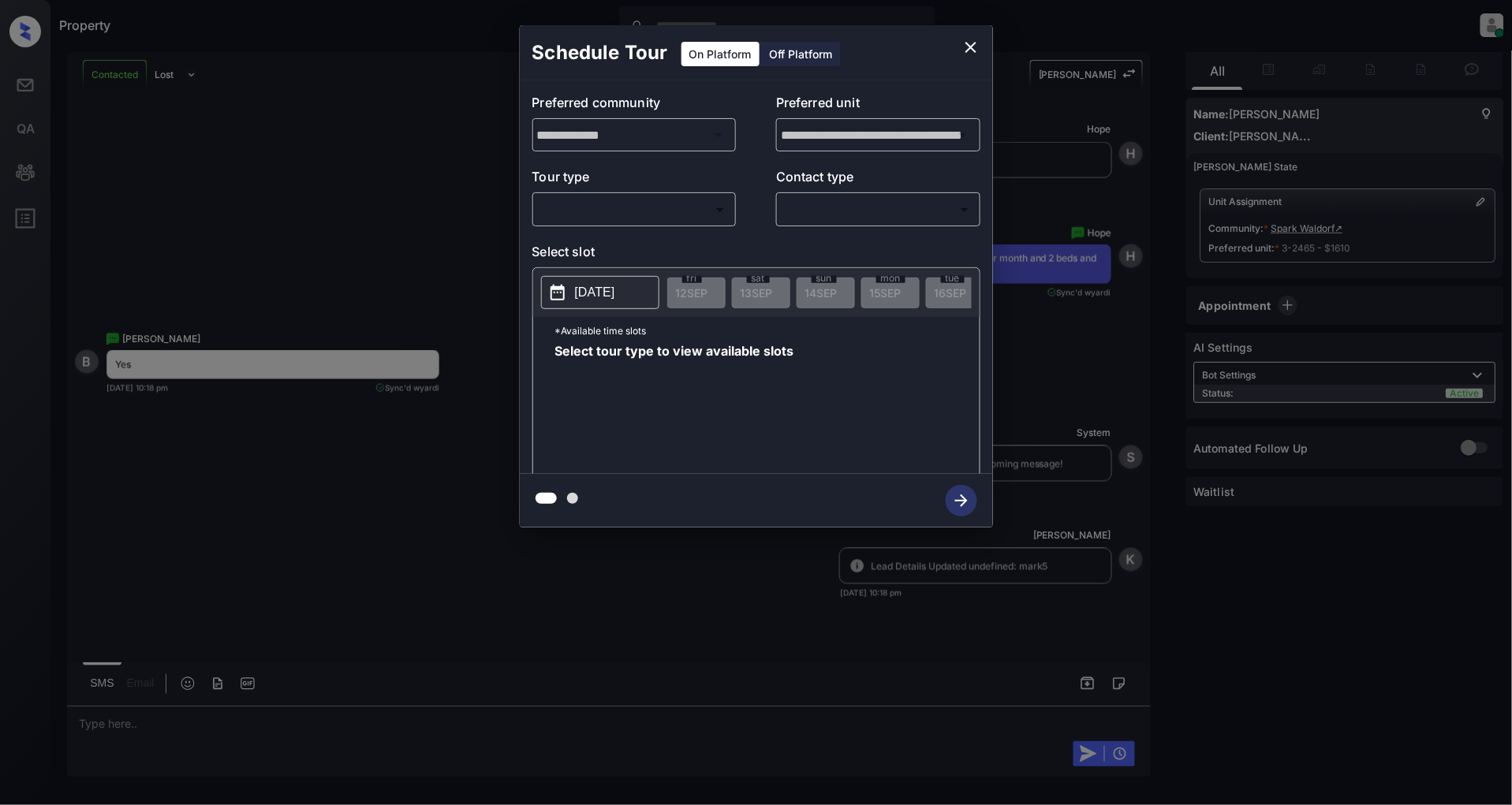
click at [625, 221] on body "Property Patrick Deasis Online Set yourself offline Set yourself on break Profi…" at bounding box center [756, 402] width 1512 height 805
click at [594, 254] on li "In Person" at bounding box center [634, 245] width 194 height 28
type input "********"
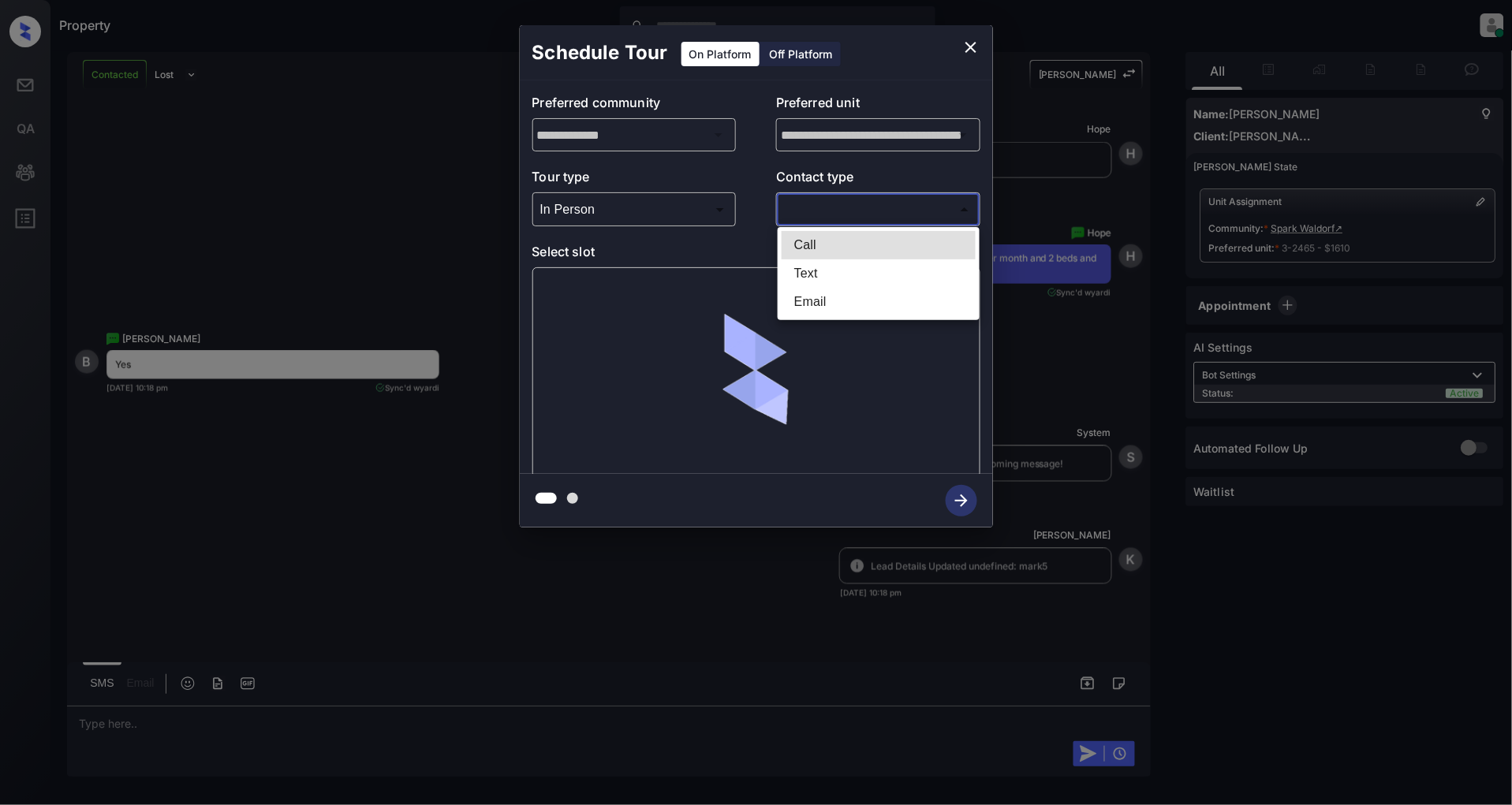
click at [864, 204] on body "Property Patrick Deasis Online Set yourself offline Set yourself on break Profi…" at bounding box center [756, 402] width 1512 height 805
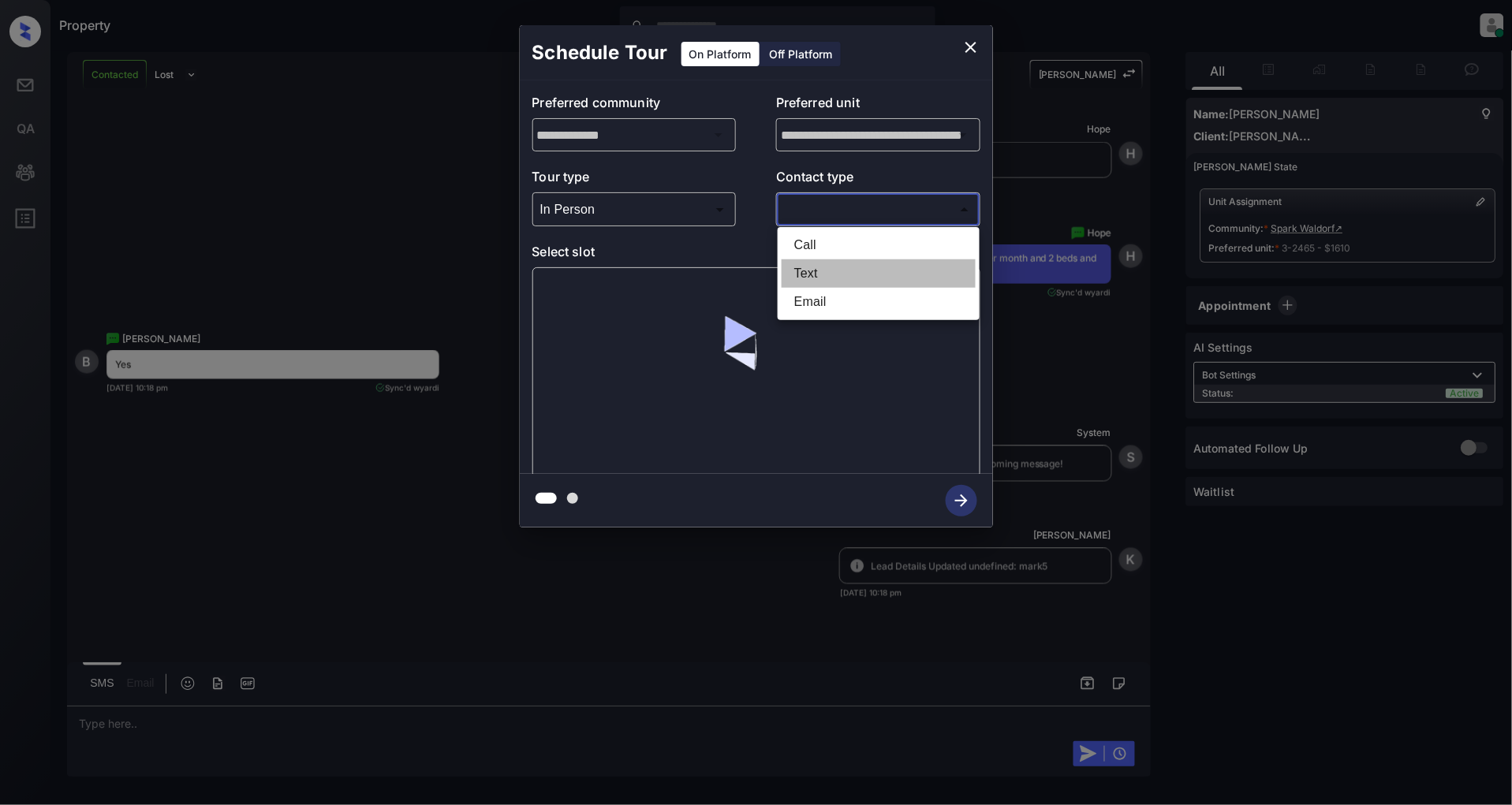
click at [869, 279] on li "Text" at bounding box center [879, 274] width 194 height 28
type input "****"
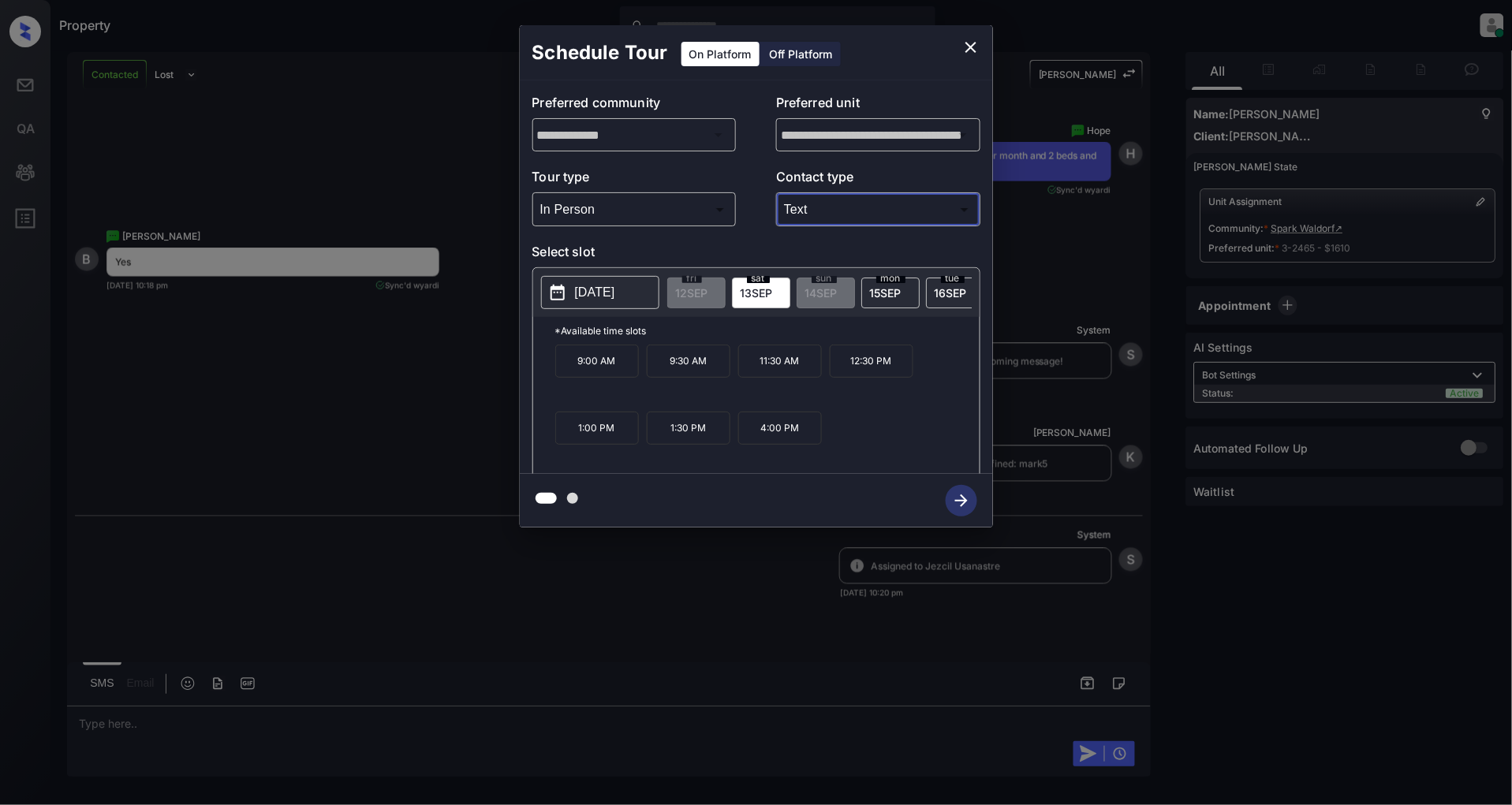
scroll to position [2818, 0]
click at [356, 382] on div "**********" at bounding box center [756, 276] width 1512 height 553
